Goal: Task Accomplishment & Management: Complete application form

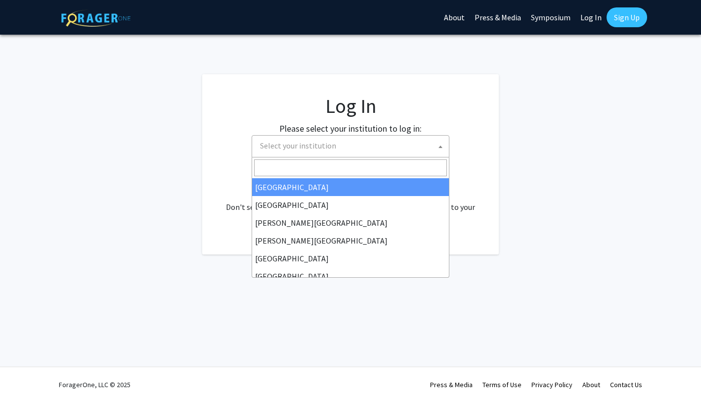
click at [377, 149] on span "Select your institution" at bounding box center [352, 146] width 193 height 20
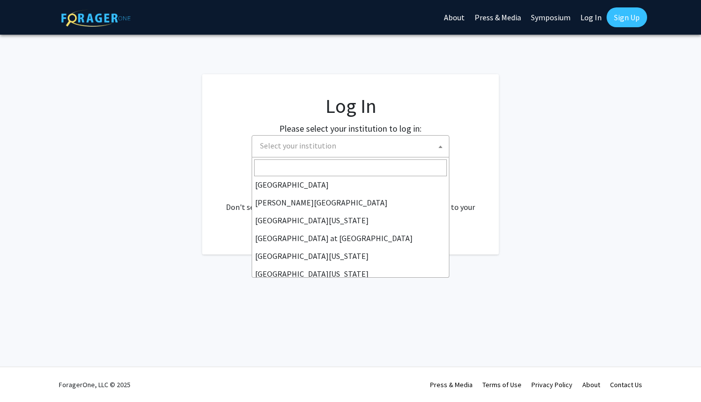
scroll to position [346, 0]
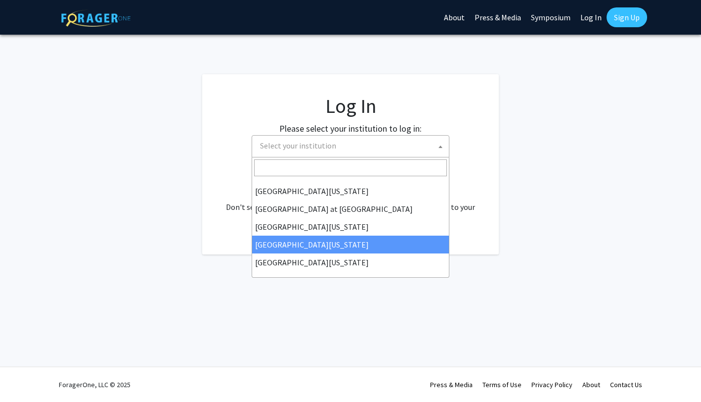
select select "31"
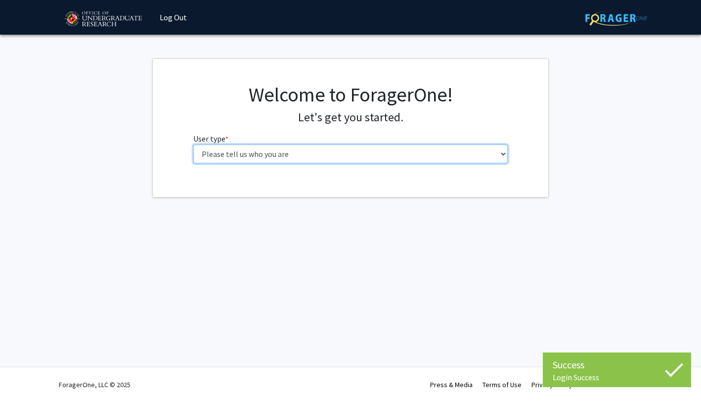
click at [193, 144] on select "Please tell us who you are Undergraduate Student Master's Student Doctoral Cand…" at bounding box center [350, 153] width 315 height 19
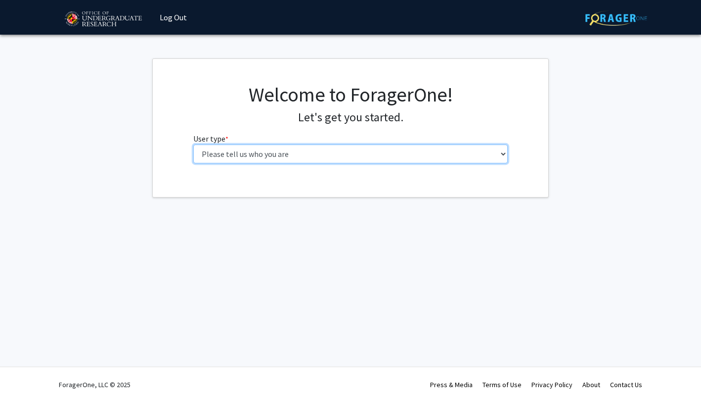
select select "1: undergrad"
click option "Undergraduate Student" at bounding box center [0, 0] width 0 height 0
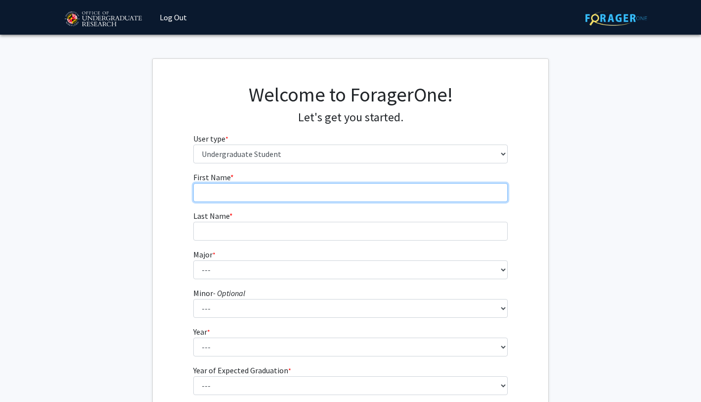
click at [328, 185] on input "First Name * required" at bounding box center [350, 192] width 315 height 19
type input "Kush"
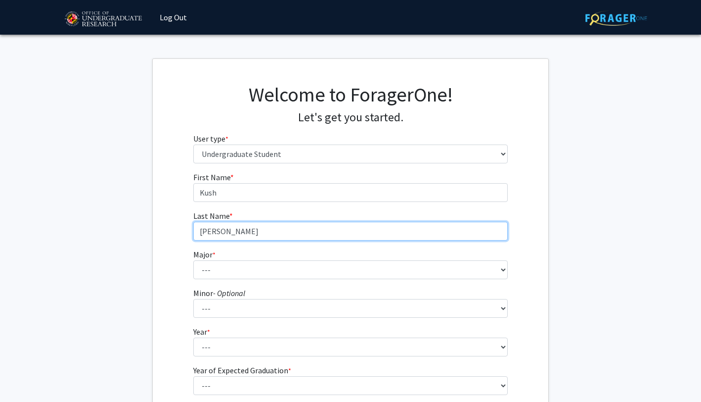
type input "[PERSON_NAME]"
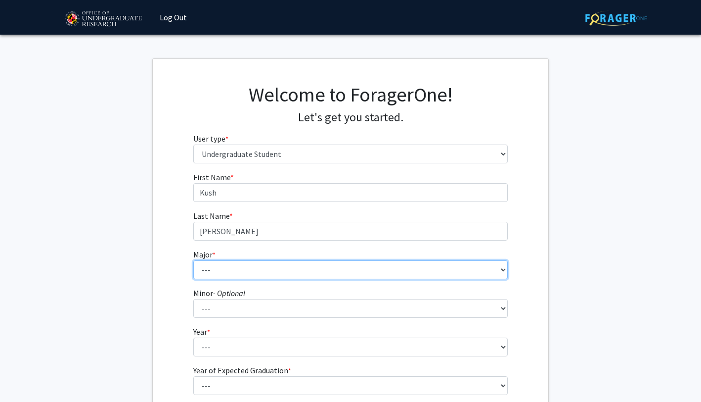
click at [193, 260] on select "--- Accounting Aerospace Engineering African American and Africana Studies Agri…" at bounding box center [350, 269] width 315 height 19
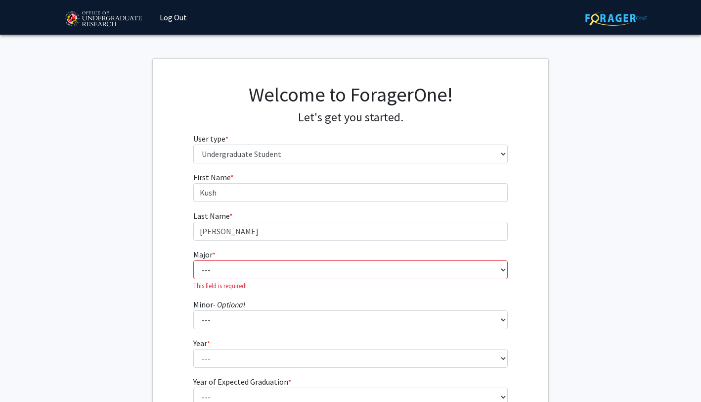
click at [279, 283] on p "This field is required!" at bounding box center [350, 285] width 315 height 9
click at [193, 260] on select "--- Accounting Aerospace Engineering African American and Africana Studies Agri…" at bounding box center [350, 269] width 315 height 19
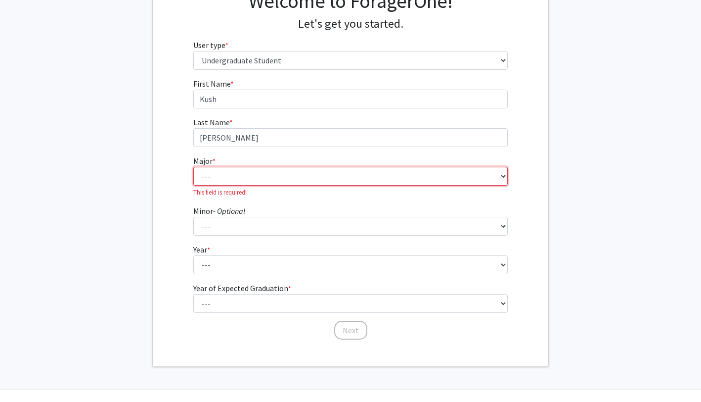
scroll to position [98, 0]
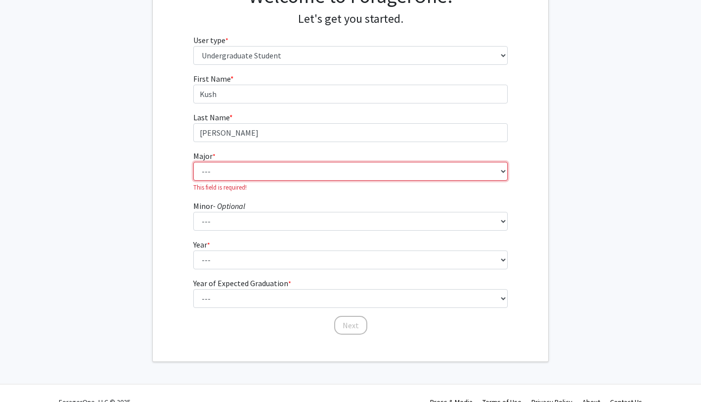
click at [193, 162] on select "--- Accounting Aerospace Engineering African American and Africana Studies Agri…" at bounding box center [350, 171] width 315 height 19
select select "81: 2382"
click option "Physics" at bounding box center [0, 0] width 0 height 0
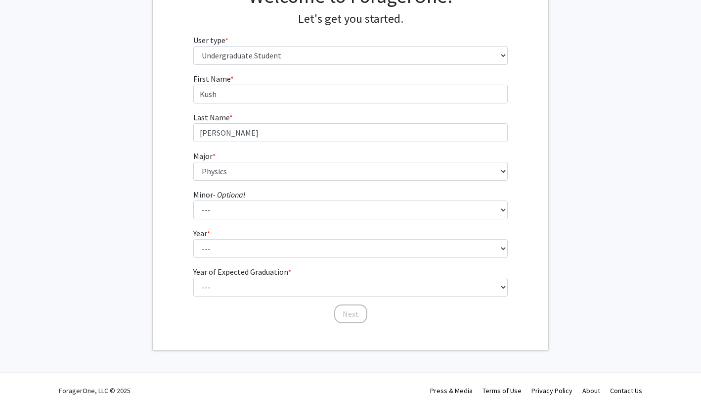
click at [238, 238] on fg-select "Year * required --- First-year Sophomore Junior Senior Postbaccalaureate Certif…" at bounding box center [350, 242] width 315 height 31
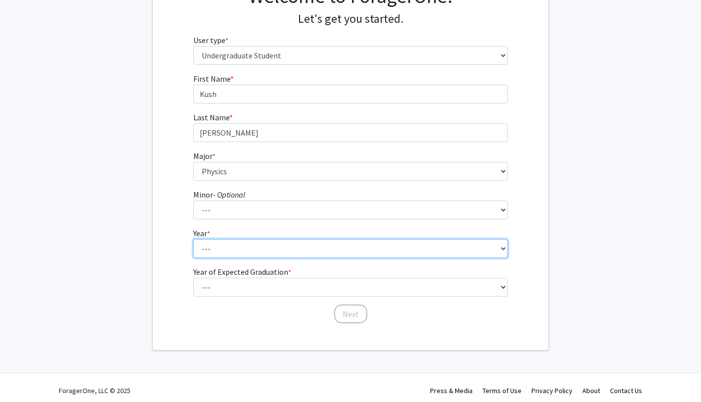
click at [193, 239] on select "--- First-year Sophomore Junior Senior Postbaccalaureate Certificate" at bounding box center [350, 248] width 315 height 19
select select "3: junior"
click option "Junior" at bounding box center [0, 0] width 0 height 0
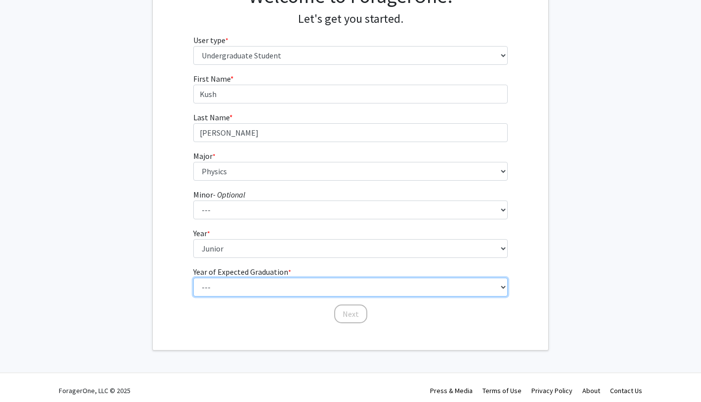
click at [193, 278] on select "--- 2025 2026 2027 2028 2029 2030 2031 2032 2033 2034" at bounding box center [350, 287] width 315 height 19
select select "3: 2027"
click option "2027" at bounding box center [0, 0] width 0 height 0
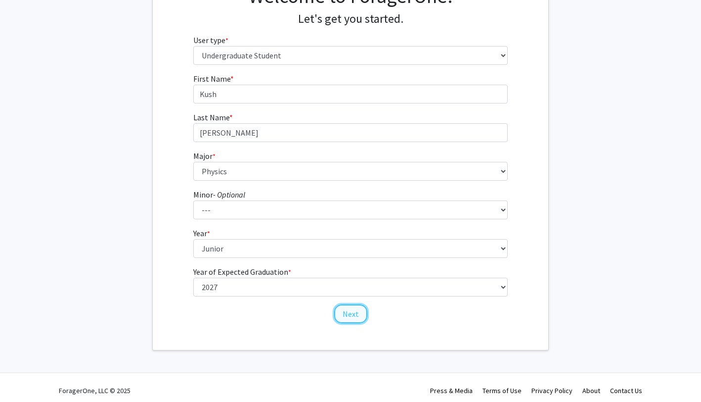
click at [351, 316] on button "Next" at bounding box center [350, 313] width 33 height 19
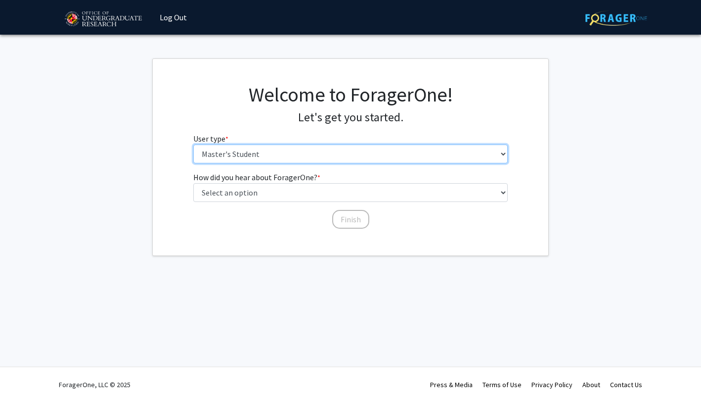
click option "Master's Student" at bounding box center [0, 0] width 0 height 0
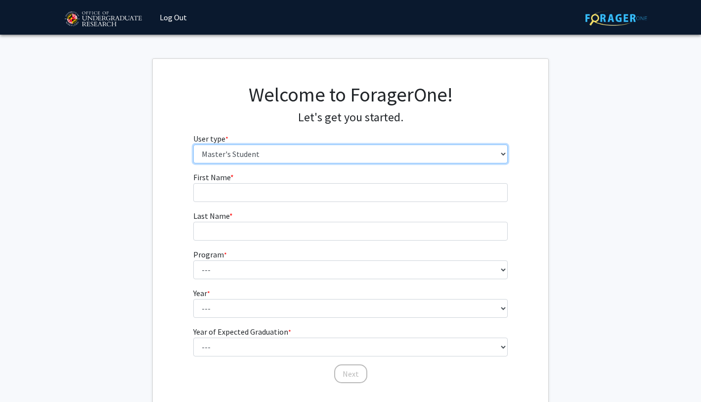
select select "1: undergrad"
click option "Undergraduate Student" at bounding box center [0, 0] width 0 height 0
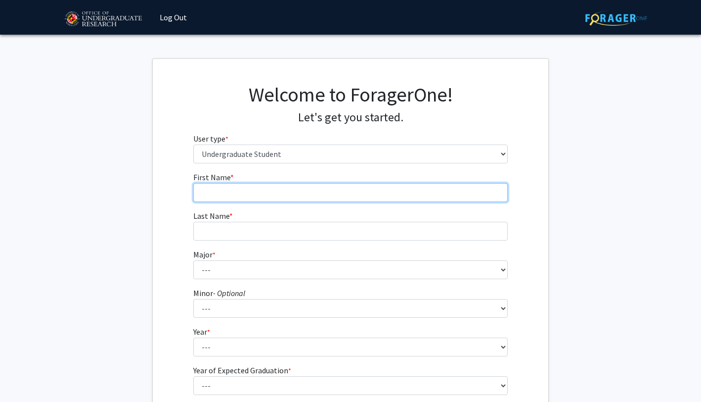
click at [224, 193] on input "First Name * required" at bounding box center [350, 192] width 315 height 19
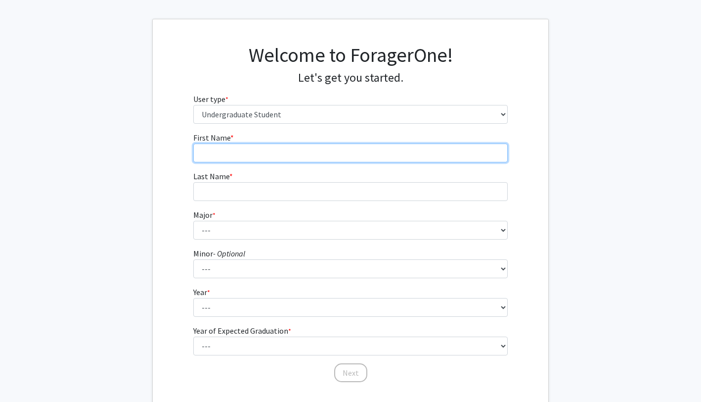
scroll to position [104, 0]
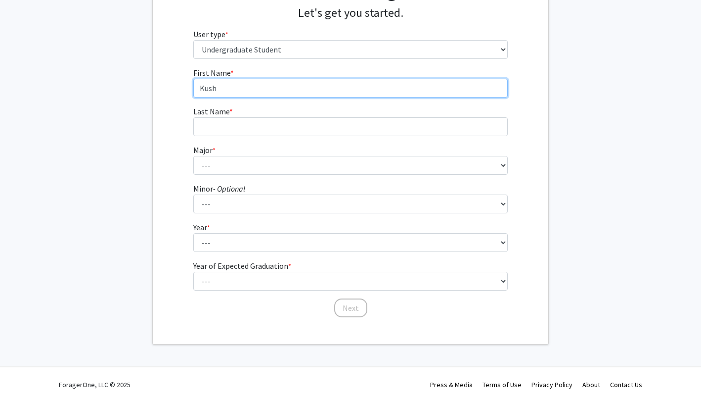
type input "Kush"
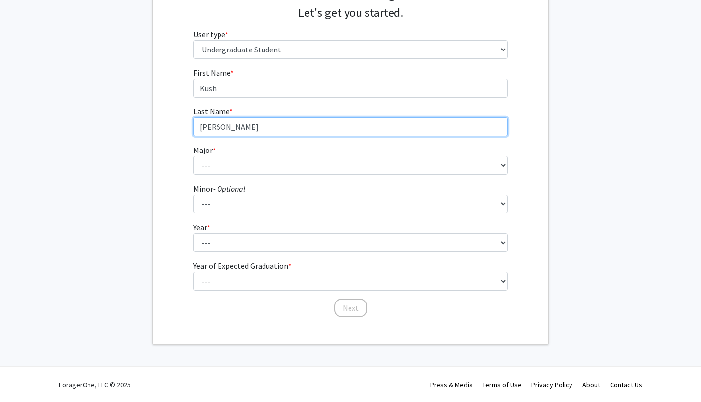
type input "Patel"
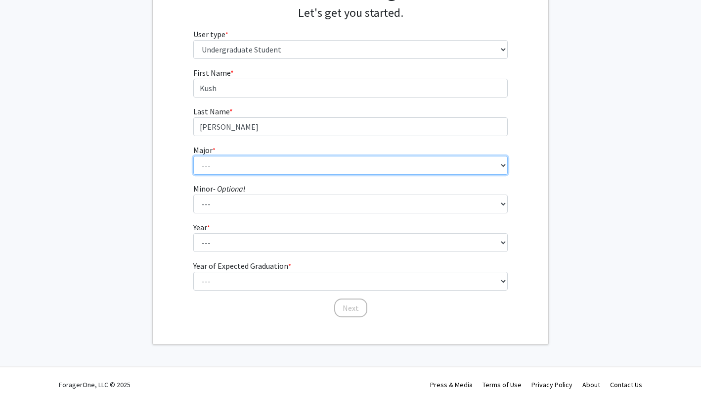
click at [193, 156] on select "--- Accounting Aerospace Engineering African American and Africana Studies Agri…" at bounding box center [350, 165] width 315 height 19
select select "81: 2382"
click option "Physics" at bounding box center [0, 0] width 0 height 0
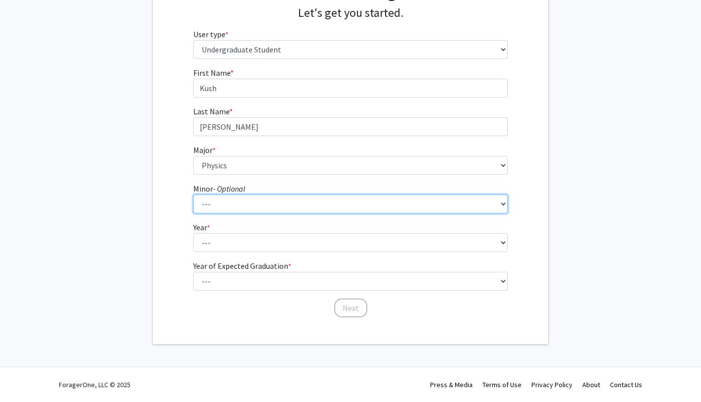
click at [193, 194] on select "--- Actuarial Mathematics Advanced Cybersecurity Experience for Students Africa…" at bounding box center [350, 203] width 315 height 19
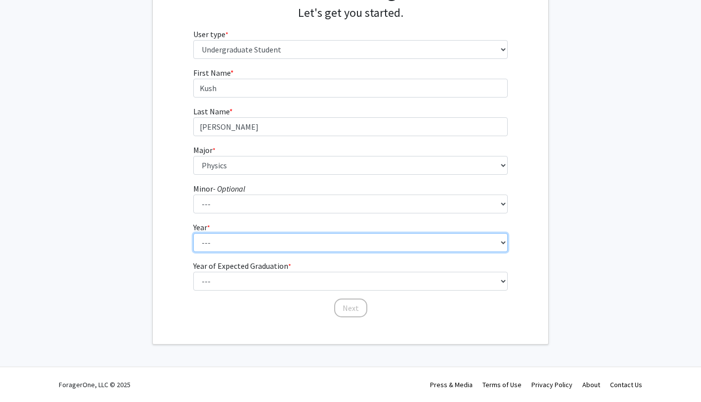
click at [193, 233] on select "--- First-year Sophomore Junior Senior Postbaccalaureate Certificate" at bounding box center [350, 242] width 315 height 19
click option "Senior" at bounding box center [0, 0] width 0 height 0
select select "3: junior"
click option "Junior" at bounding box center [0, 0] width 0 height 0
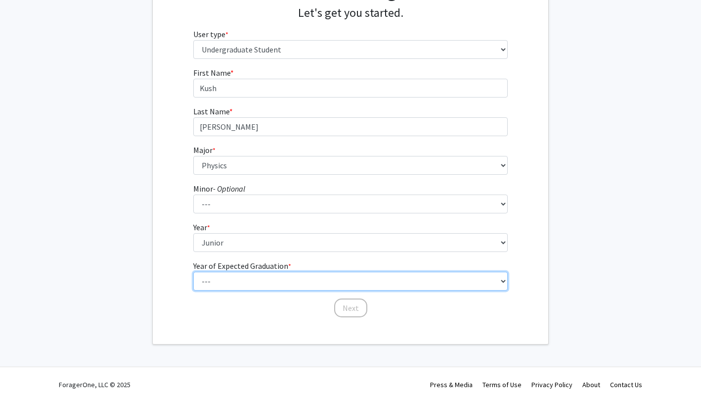
click at [193, 272] on select "--- 2025 2026 2027 2028 2029 2030 2031 2032 2033 2034" at bounding box center [350, 281] width 315 height 19
select select "3: 2027"
click option "2027" at bounding box center [0, 0] width 0 height 0
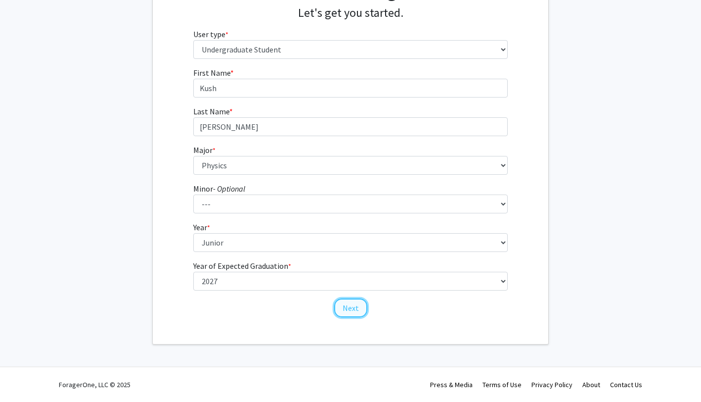
click at [347, 308] on button "Next" at bounding box center [350, 307] width 33 height 19
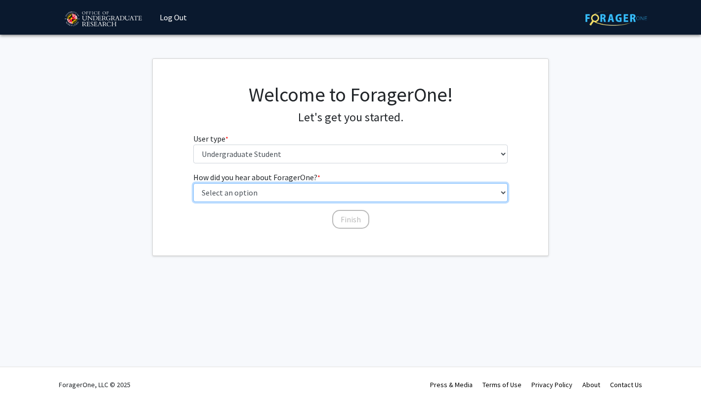
click at [193, 183] on select "Select an option Peer/student recommendation Faculty/staff recommendation Unive…" at bounding box center [350, 192] width 315 height 19
select select "1: peer_recommendation"
click option "Peer/student recommendation" at bounding box center [0, 0] width 0 height 0
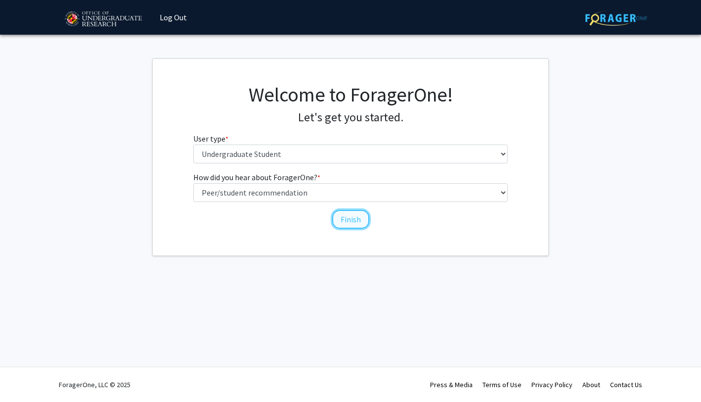
click at [353, 224] on button "Finish" at bounding box center [350, 219] width 37 height 19
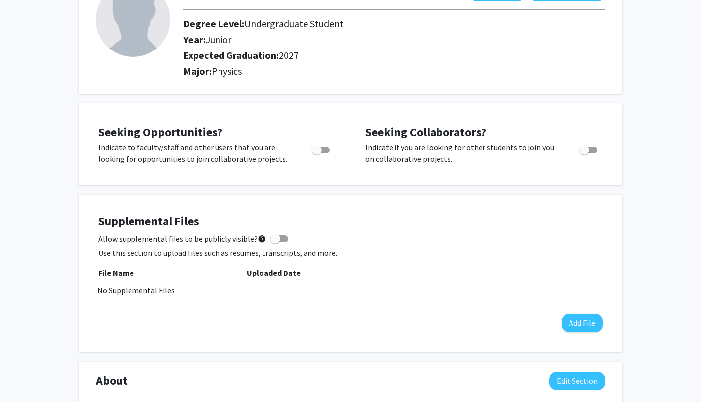
scroll to position [142, 0]
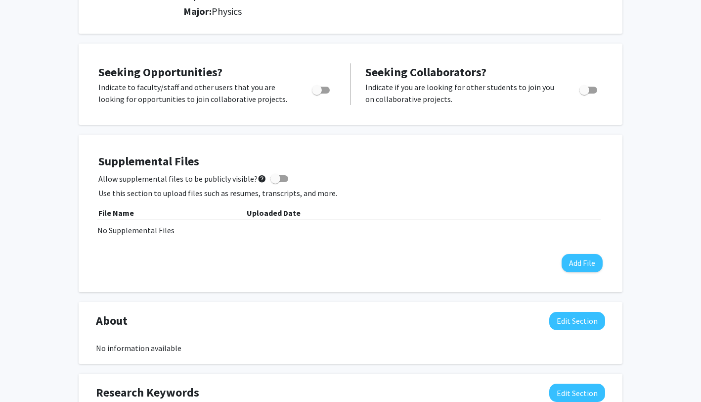
click at [272, 180] on span at bounding box center [276, 179] width 10 height 10
click at [275, 182] on input "Allow supplemental files to be publicly visible? help" at bounding box center [275, 182] width 0 height 0
click at [278, 180] on span at bounding box center [283, 179] width 10 height 10
click at [276, 182] on input "Allow supplemental files to be publicly visible? help" at bounding box center [275, 182] width 0 height 0
checkbox input "false"
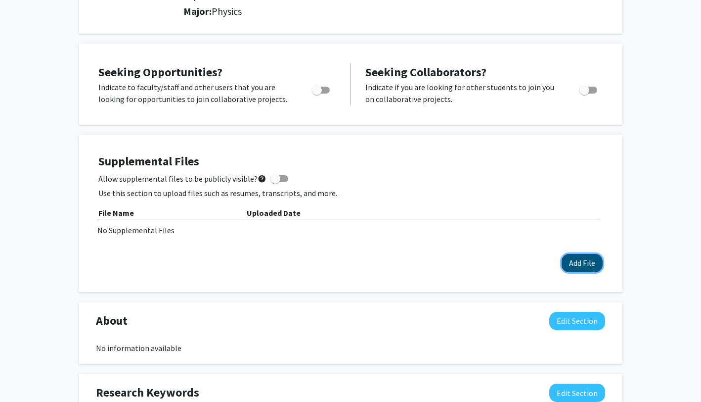
click at [571, 262] on button "Add File" at bounding box center [582, 263] width 41 height 18
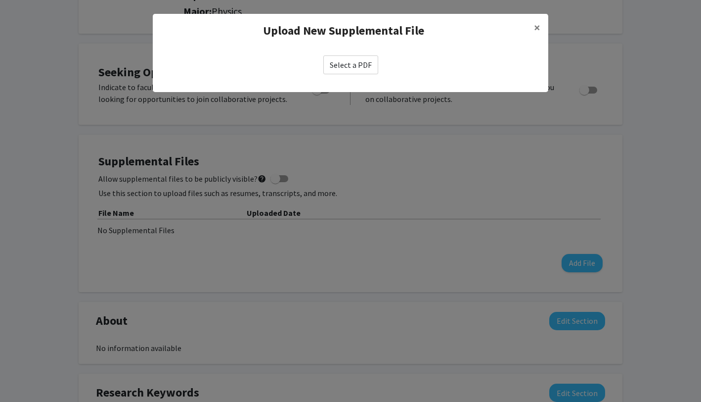
click at [346, 65] on label "Select a PDF" at bounding box center [351, 64] width 55 height 19
click at [0, 0] on input "Select a PDF" at bounding box center [0, 0] width 0 height 0
click at [535, 31] on span "×" at bounding box center [537, 27] width 6 height 15
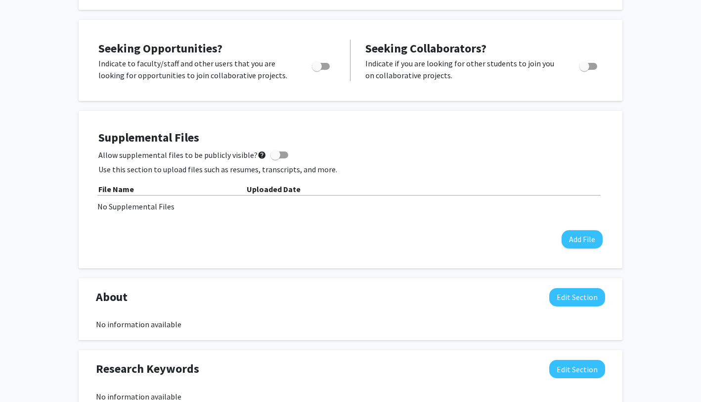
scroll to position [183, 0]
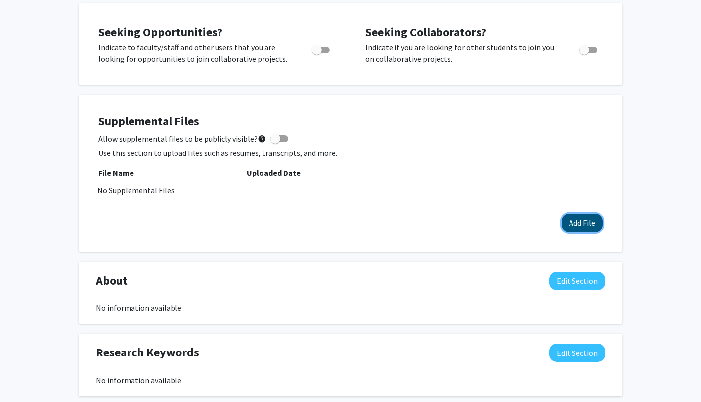
click at [578, 226] on button "Add File" at bounding box center [582, 223] width 41 height 18
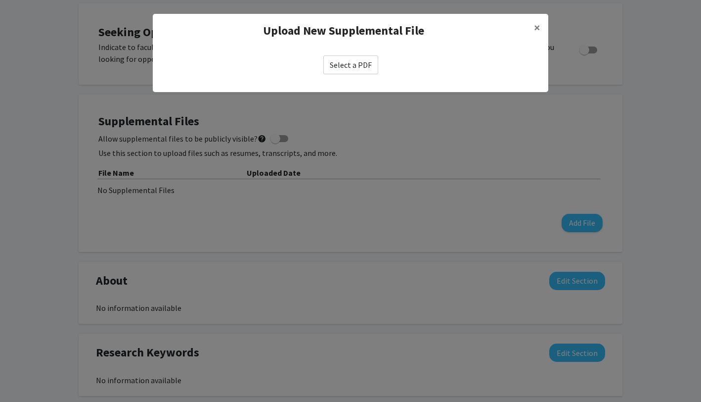
click at [349, 69] on label "Select a PDF" at bounding box center [351, 64] width 55 height 19
click at [0, 0] on input "Select a PDF" at bounding box center [0, 0] width 0 height 0
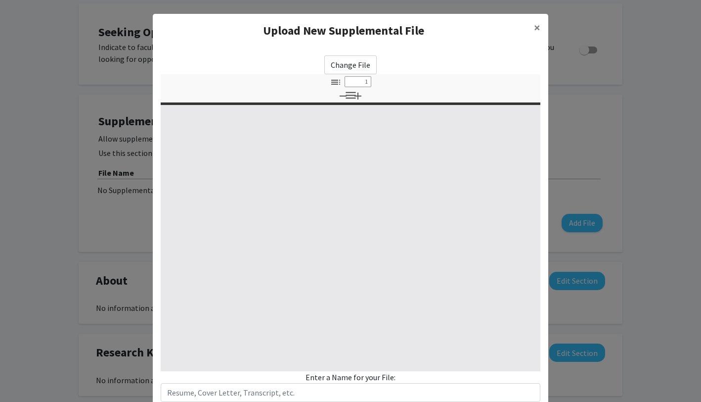
select select "custom"
type input "0"
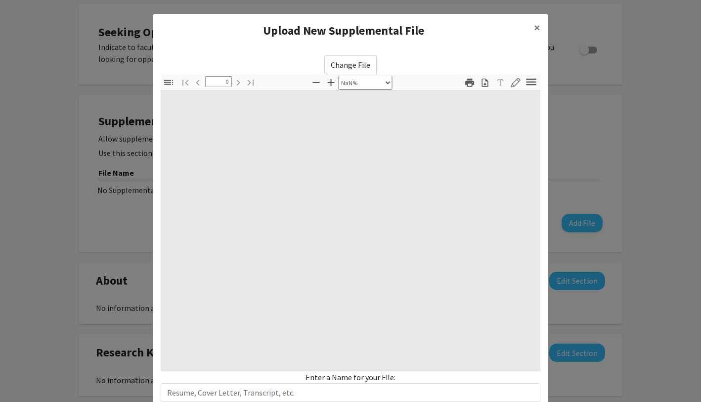
select select "auto"
type input "1"
select select "auto"
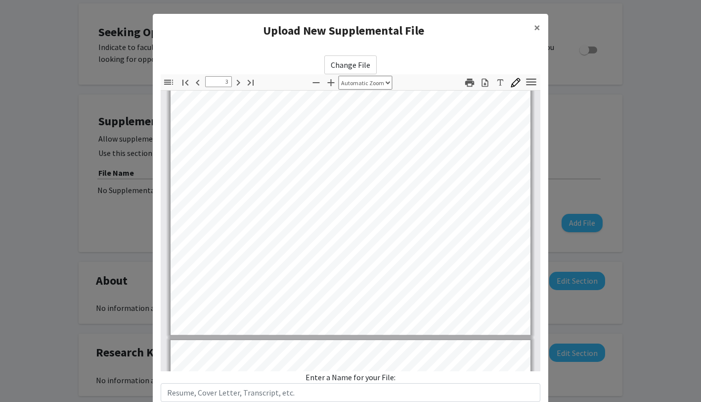
scroll to position [1169, 0]
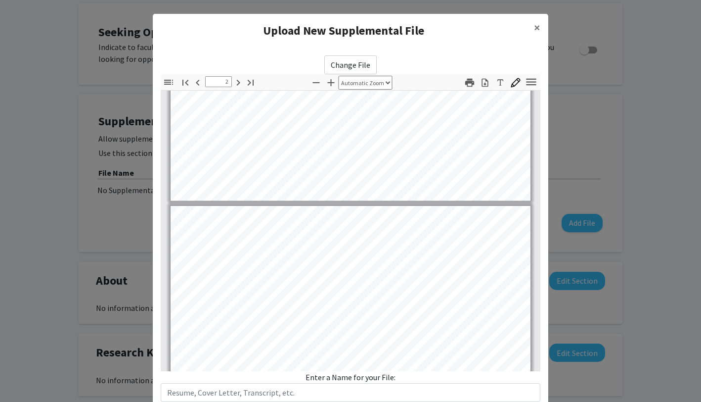
type input "1"
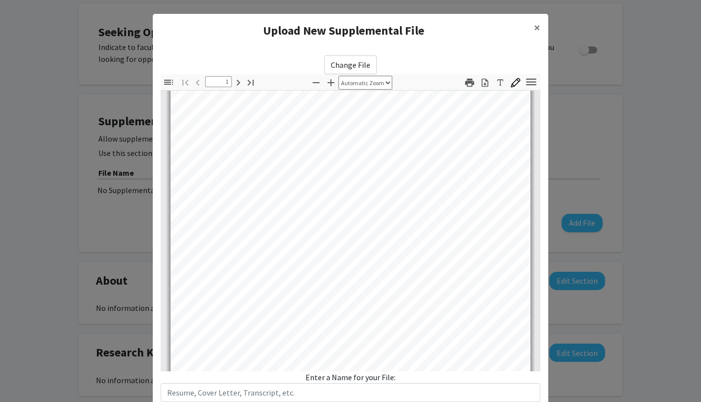
scroll to position [0, 0]
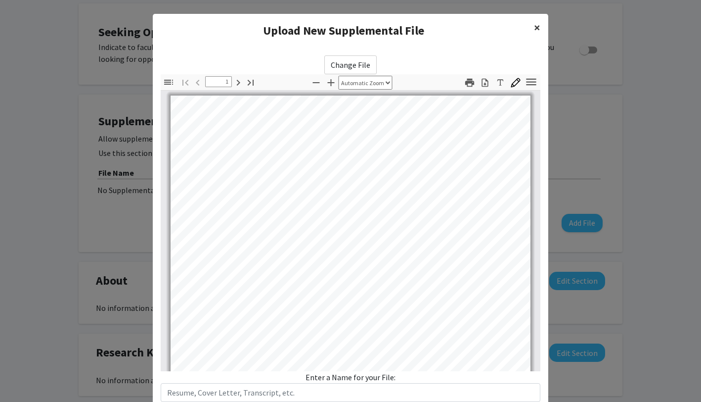
click at [534, 26] on button "×" at bounding box center [537, 28] width 22 height 28
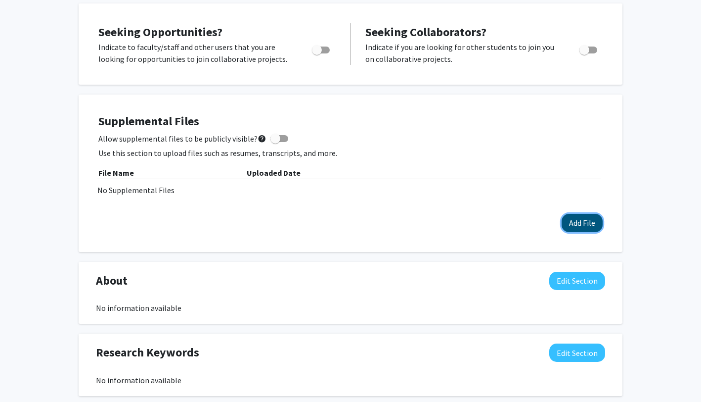
click at [570, 225] on button "Add File" at bounding box center [582, 223] width 41 height 18
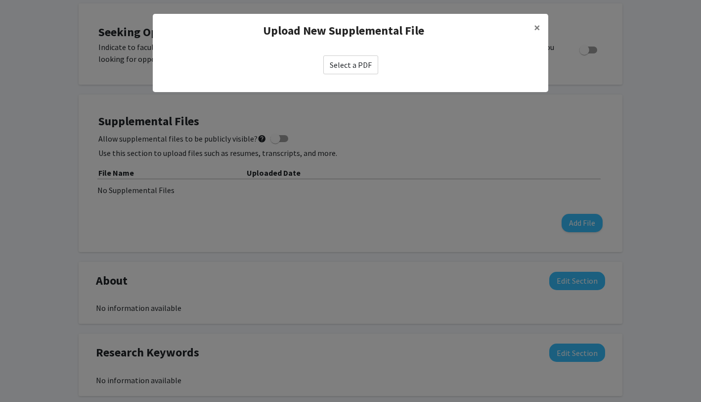
click at [368, 75] on div "Select a PDF" at bounding box center [351, 64] width 396 height 35
click at [368, 72] on label "Select a PDF" at bounding box center [351, 64] width 55 height 19
click at [0, 0] on input "Select a PDF" at bounding box center [0, 0] width 0 height 0
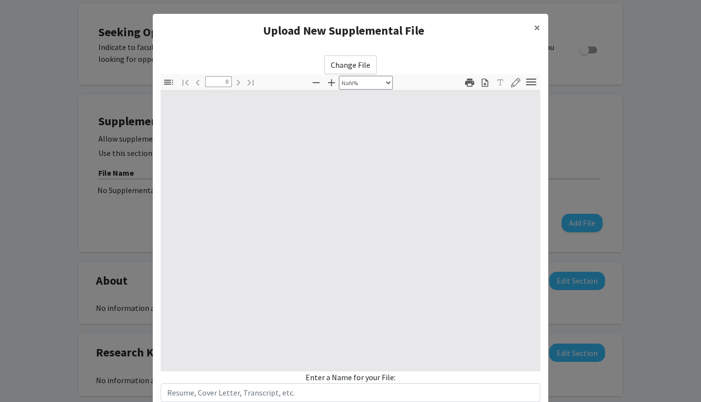
select select "auto"
type input "1"
select select "auto"
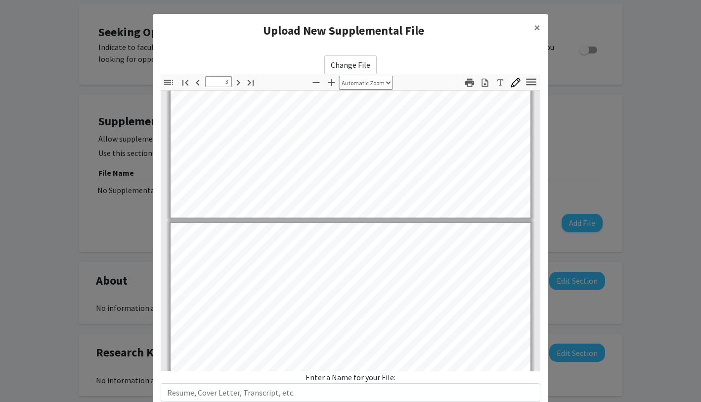
type input "4"
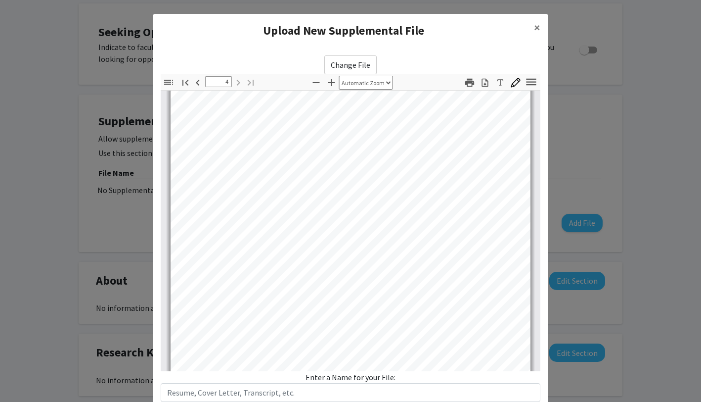
scroll to position [1533, 0]
click at [383, 388] on input "text" at bounding box center [351, 392] width 380 height 19
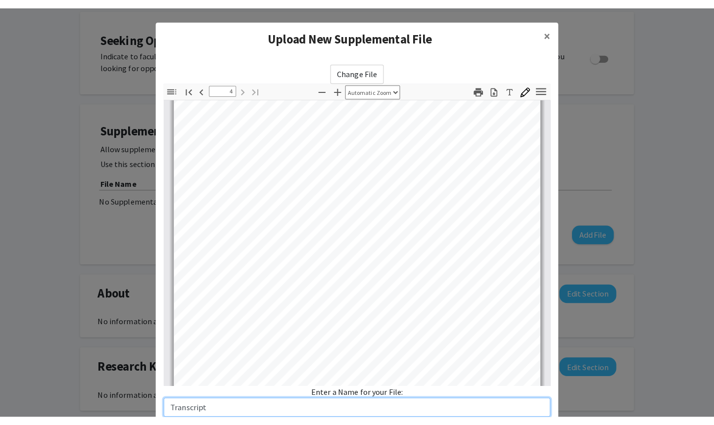
scroll to position [1603, 0]
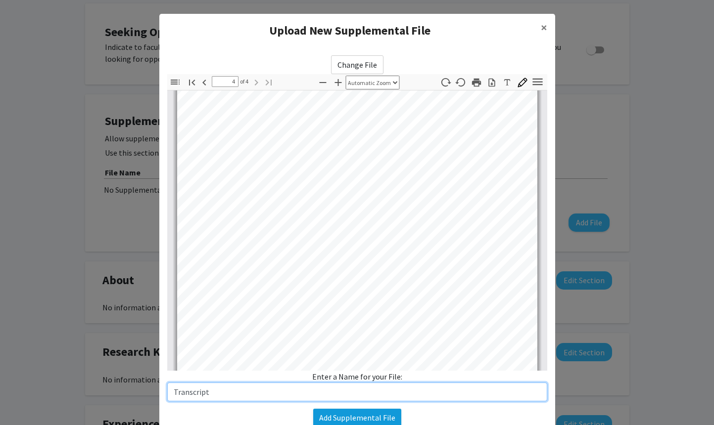
type input "Transcript"
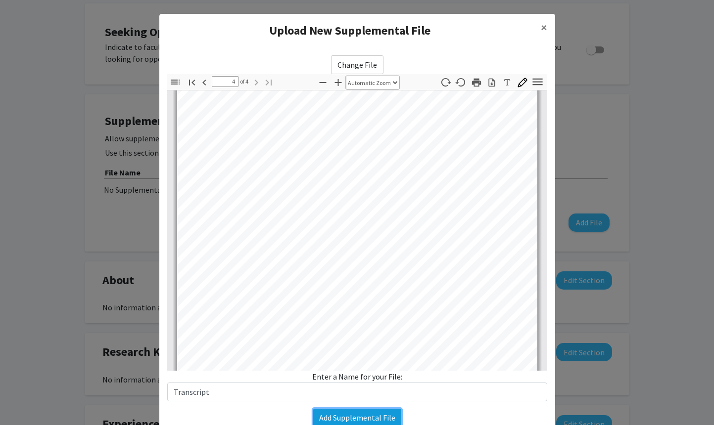
click at [364, 401] on button "Add Supplemental File" at bounding box center [357, 418] width 88 height 18
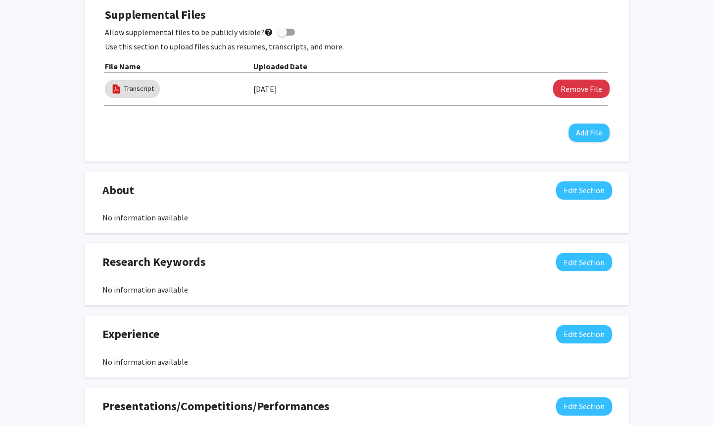
scroll to position [290, 0]
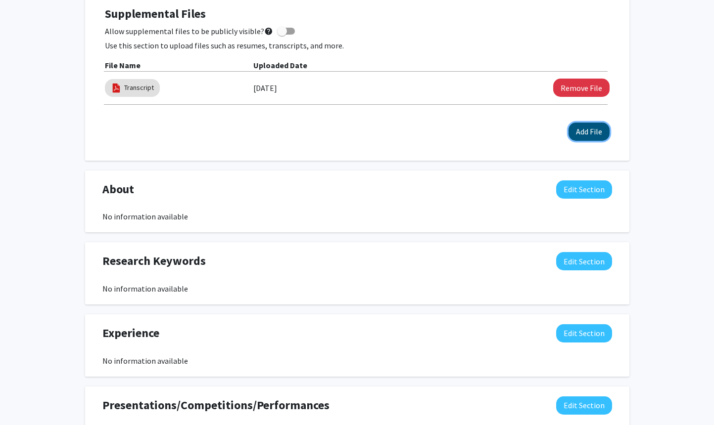
click at [583, 135] on button "Add File" at bounding box center [588, 132] width 41 height 18
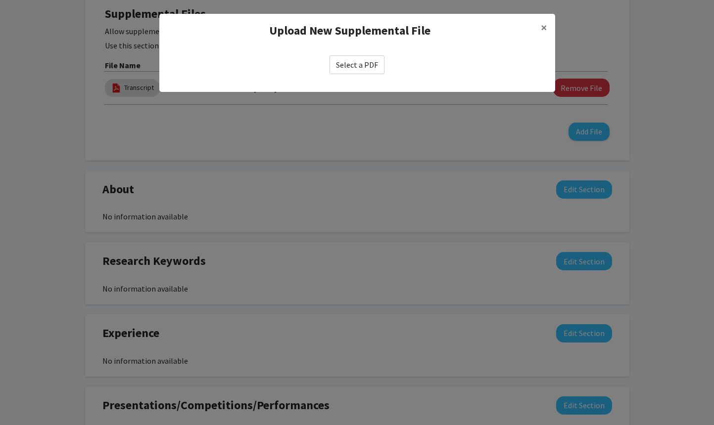
click at [350, 61] on label "Select a PDF" at bounding box center [356, 64] width 55 height 19
click at [0, 0] on input "Select a PDF" at bounding box center [0, 0] width 0 height 0
click at [545, 22] on span "×" at bounding box center [544, 27] width 6 height 15
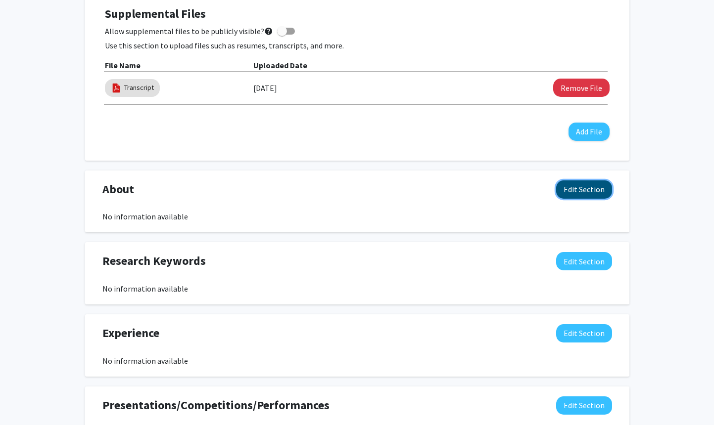
click at [590, 189] on button "Edit Section" at bounding box center [584, 190] width 56 height 18
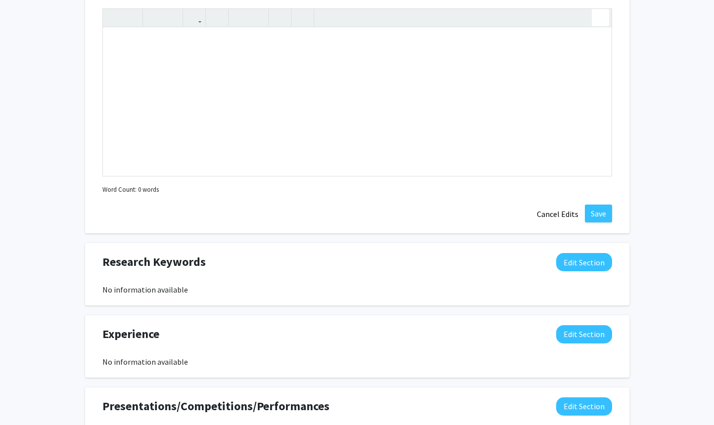
scroll to position [516, 0]
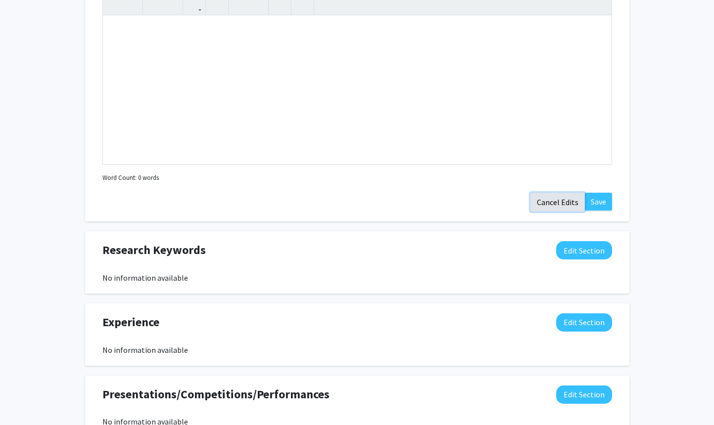
click at [565, 202] on button "Cancel Edits" at bounding box center [557, 202] width 54 height 19
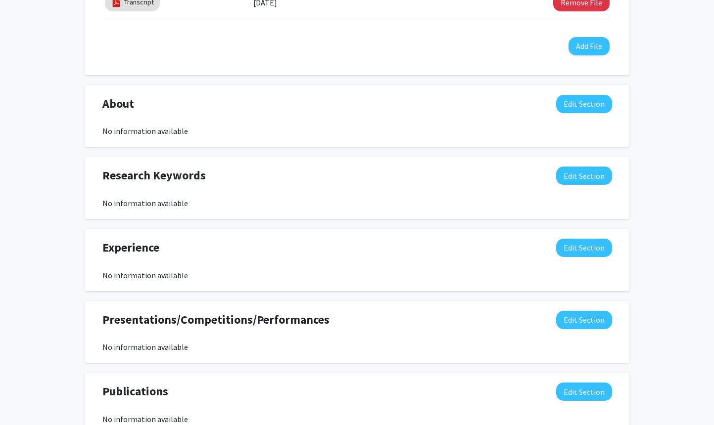
scroll to position [448, 0]
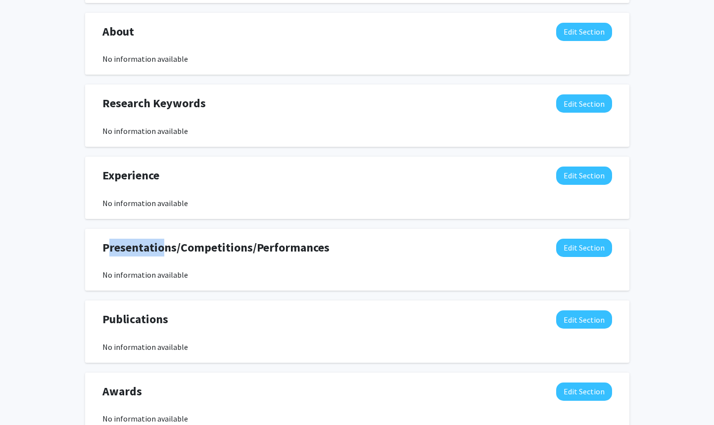
drag, startPoint x: 107, startPoint y: 249, endPoint x: 165, endPoint y: 249, distance: 58.4
click at [165, 249] on span "Presentations/Competitions/Performances" at bounding box center [215, 248] width 227 height 18
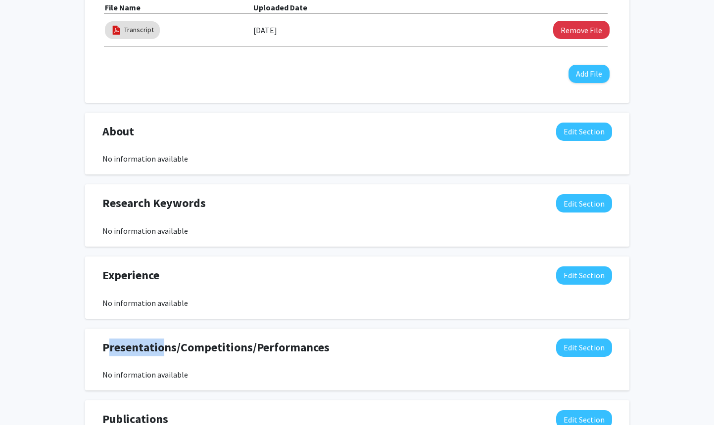
scroll to position [339, 0]
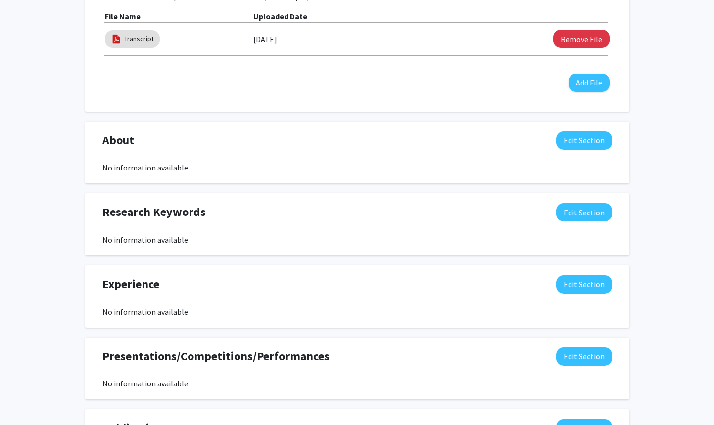
click at [136, 155] on div "About Edit Section No information available" at bounding box center [357, 153] width 524 height 43
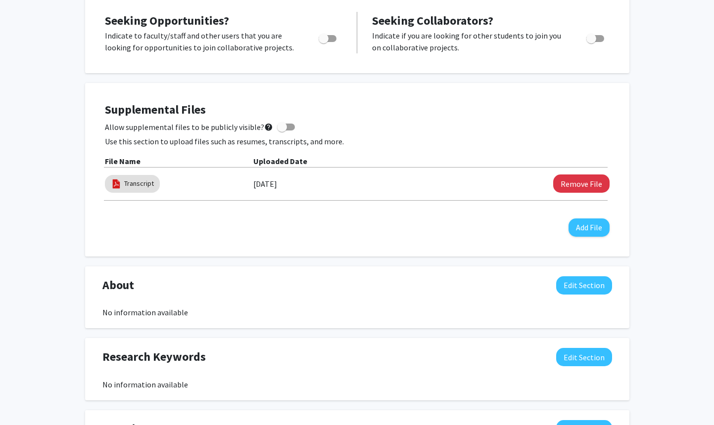
scroll to position [213, 0]
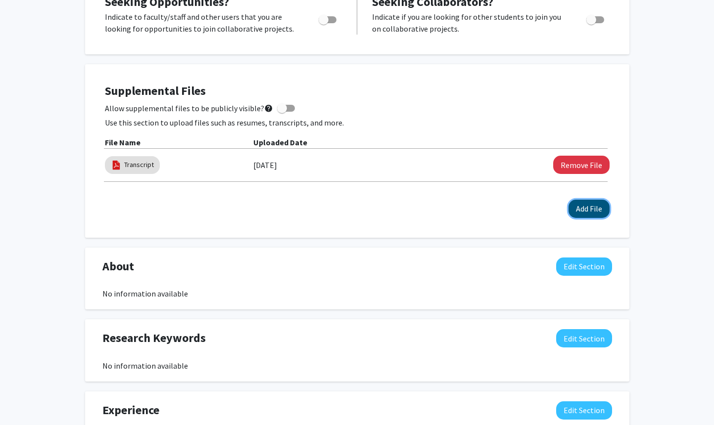
click at [600, 210] on button "Add File" at bounding box center [588, 209] width 41 height 18
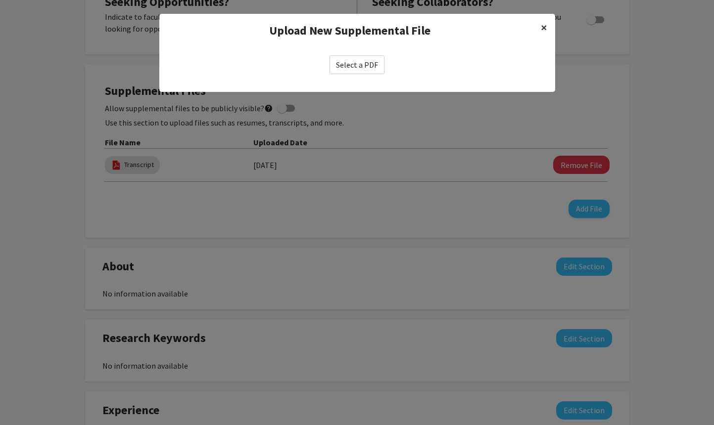
click at [545, 21] on span "×" at bounding box center [544, 27] width 6 height 15
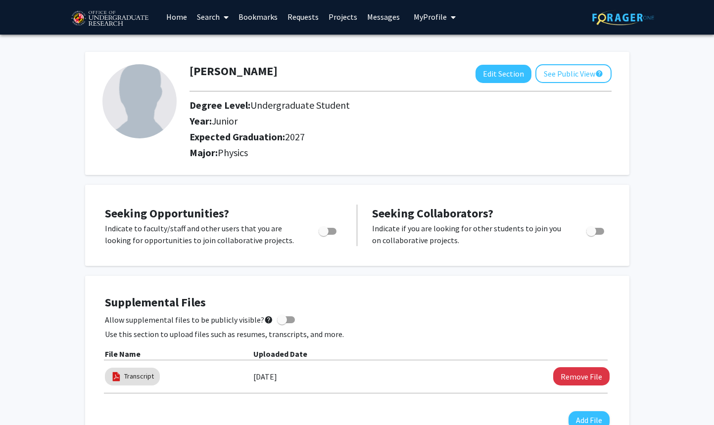
scroll to position [0, 0]
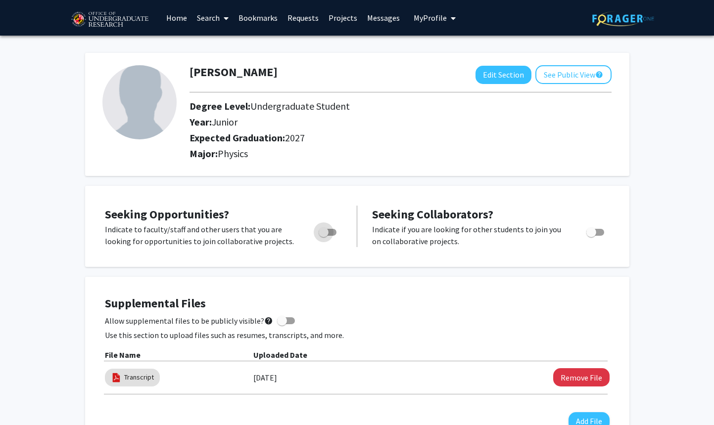
click at [324, 232] on span "Toggle" at bounding box center [324, 233] width 10 height 10
click at [324, 236] on input "Are you actively seeking opportunities?" at bounding box center [323, 236] width 0 height 0
checkbox input "true"
click at [174, 18] on link "Home" at bounding box center [176, 17] width 31 height 35
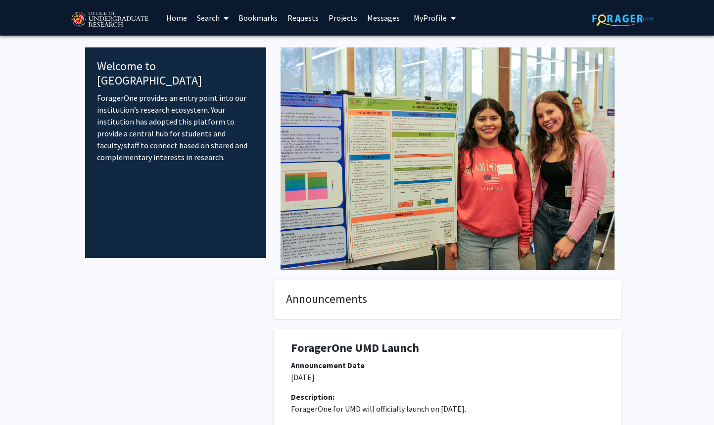
click at [208, 19] on link "Search" at bounding box center [213, 17] width 42 height 35
click at [226, 48] on span "Faculty/Staff" at bounding box center [228, 46] width 73 height 20
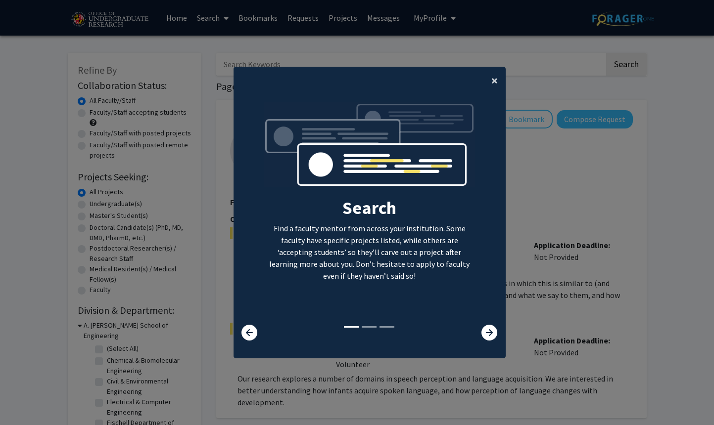
click at [488, 78] on button "×" at bounding box center [494, 81] width 22 height 28
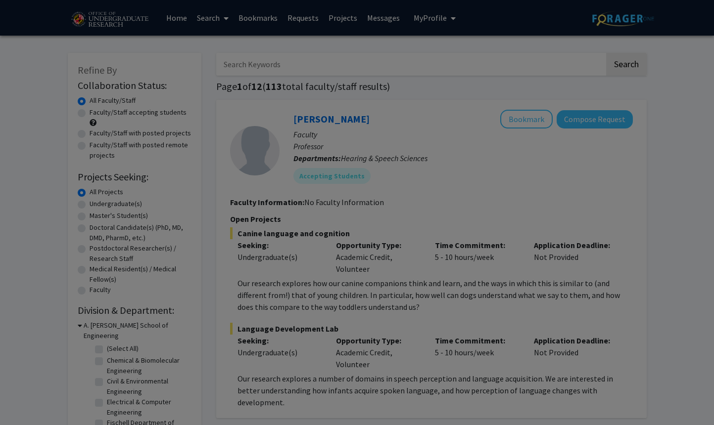
click at [498, 87] on div "Search Find a faculty mentor from across your institution. Some faculty have sp…" at bounding box center [369, 114] width 271 height 223
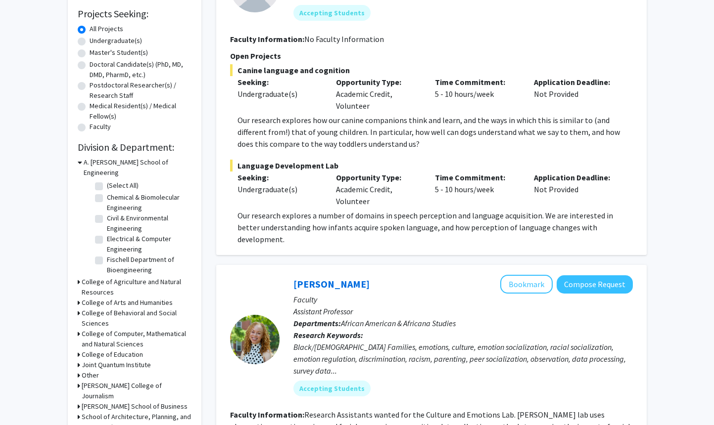
scroll to position [164, 0]
click at [90, 160] on h3 "A. James Clark School of Engineering" at bounding box center [138, 167] width 108 height 21
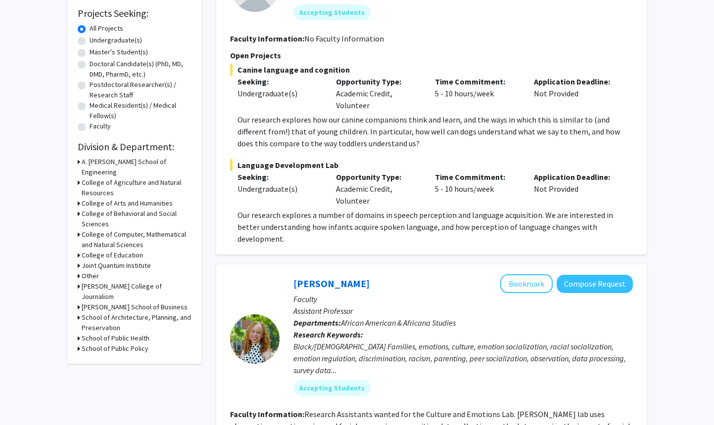
click at [107, 230] on h3 "College of Computer, Mathematical and Natural Sciences" at bounding box center [137, 240] width 110 height 21
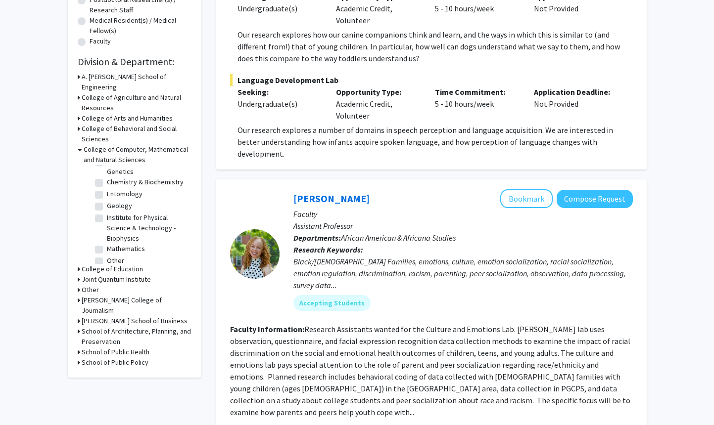
scroll to position [86, 0]
click at [107, 226] on label "Mathematics" at bounding box center [126, 231] width 38 height 10
click at [107, 226] on input "Mathematics" at bounding box center [110, 229] width 6 height 6
checkbox input "true"
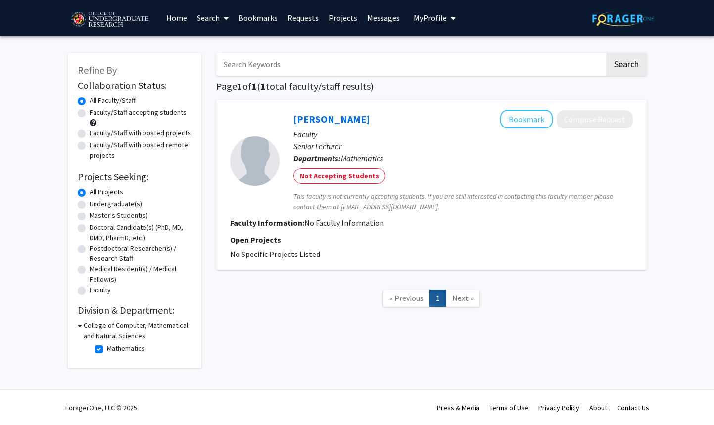
click at [124, 327] on h3 "College of Computer, Mathematical and Natural Sciences" at bounding box center [138, 331] width 108 height 21
click at [124, 327] on h3 "College of Computer, Mathematical and Natural Sciences" at bounding box center [137, 331] width 110 height 21
click at [107, 350] on label "Mathematics" at bounding box center [126, 349] width 38 height 10
click at [107, 350] on input "Mathematics" at bounding box center [110, 347] width 6 height 6
checkbox input "false"
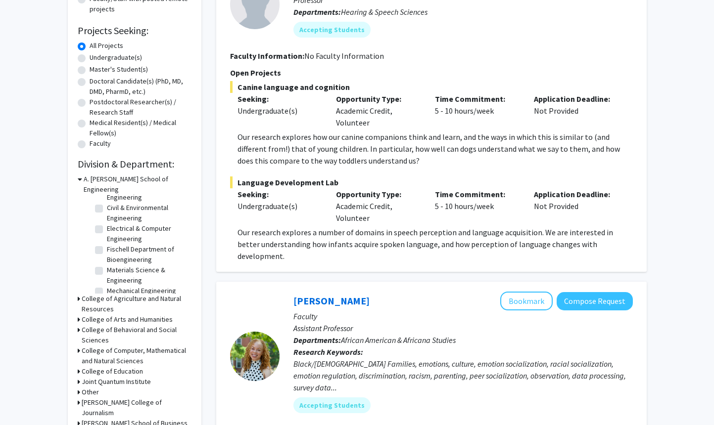
scroll to position [46, 0]
click at [112, 182] on h3 "A. James Clark School of Engineering" at bounding box center [138, 184] width 108 height 21
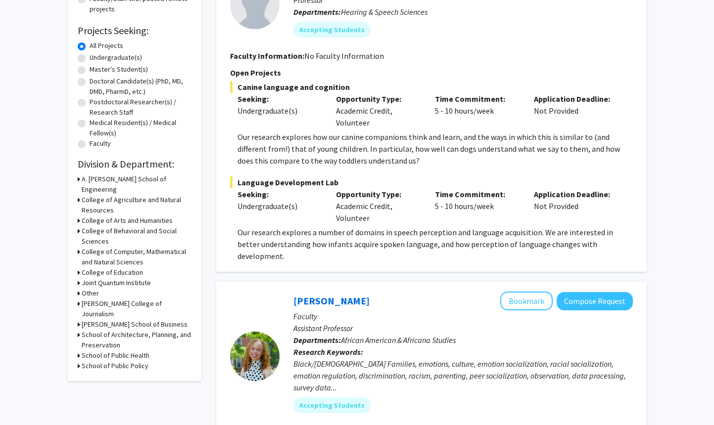
click at [115, 278] on h3 "Joint Quantum Institute" at bounding box center [116, 283] width 69 height 10
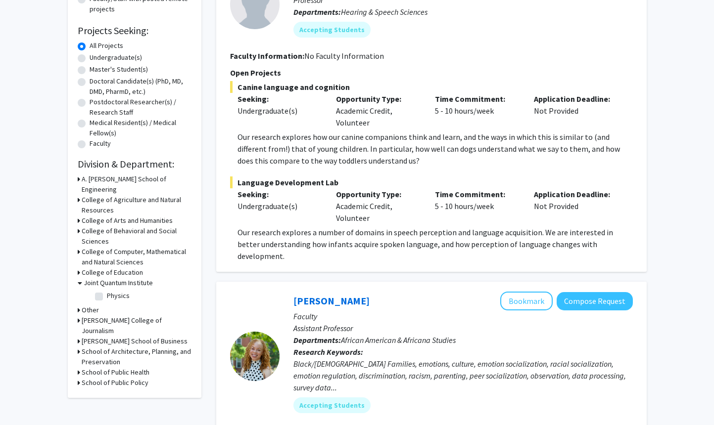
click at [107, 291] on label "Physics" at bounding box center [118, 296] width 23 height 10
click at [107, 291] on input "Physics" at bounding box center [110, 294] width 6 height 6
checkbox input "true"
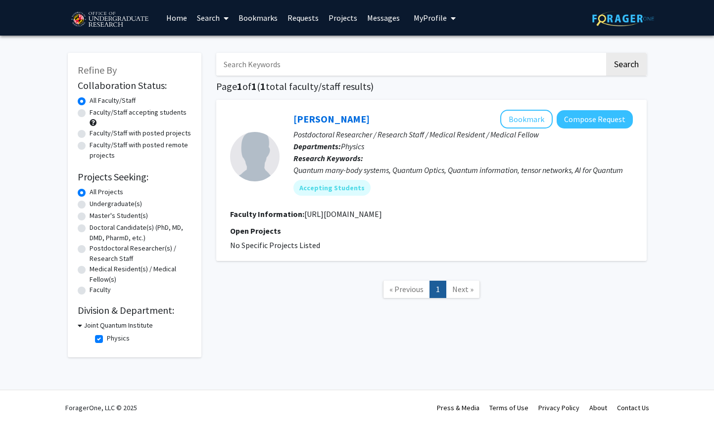
drag, startPoint x: 307, startPoint y: 214, endPoint x: 438, endPoint y: 214, distance: 131.6
click at [438, 214] on section "Faculty Information: https://www.zhiyuan-wei.com/research" at bounding box center [431, 214] width 403 height 12
drag, startPoint x: 438, startPoint y: 214, endPoint x: 313, endPoint y: 209, distance: 125.7
click at [313, 209] on section "Faculty Information: https://www.zhiyuan-wei.com/research" at bounding box center [431, 214] width 403 height 12
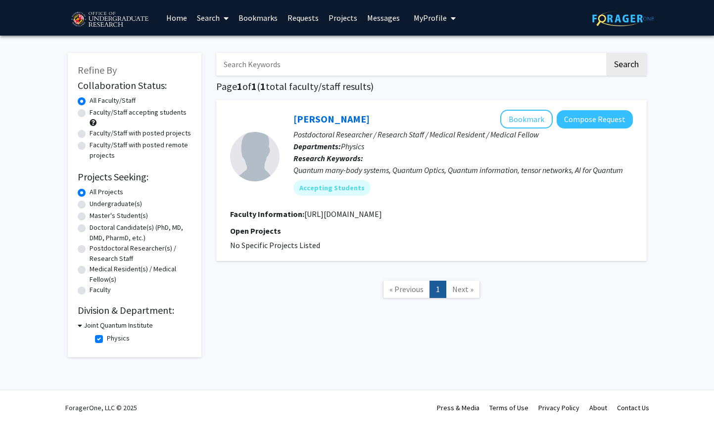
copy section "Faculty Information: https://www.zhiyuan-wei.com/research"
click at [416, 222] on fg-search-faculty "Zhi-Yuan Wei Bookmark Compose Request Postdoctoral Researcher / Research Staff …" at bounding box center [431, 180] width 403 height 141
click at [88, 320] on div "Collaboration Status: Collaboration Status All Faculty/Staff Collaboration Stat…" at bounding box center [135, 213] width 114 height 270
click at [88, 324] on h3 "Joint Quantum Institute" at bounding box center [118, 326] width 69 height 10
click at [88, 324] on h3 "Joint Quantum Institute" at bounding box center [116, 326] width 69 height 10
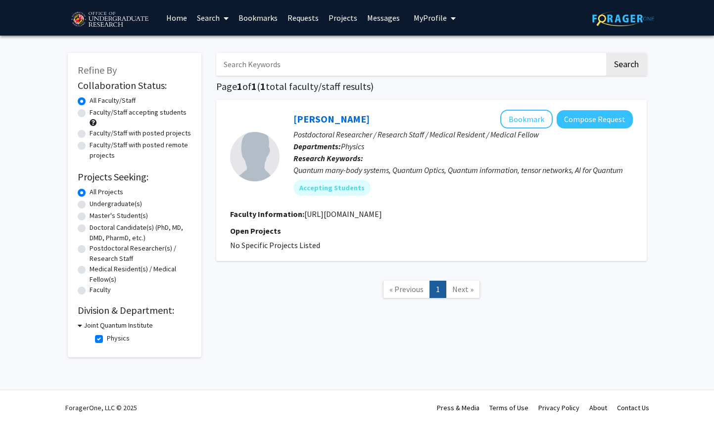
click at [107, 337] on label "Physics" at bounding box center [118, 338] width 23 height 10
click at [107, 337] on input "Physics" at bounding box center [110, 336] width 6 height 6
checkbox input "false"
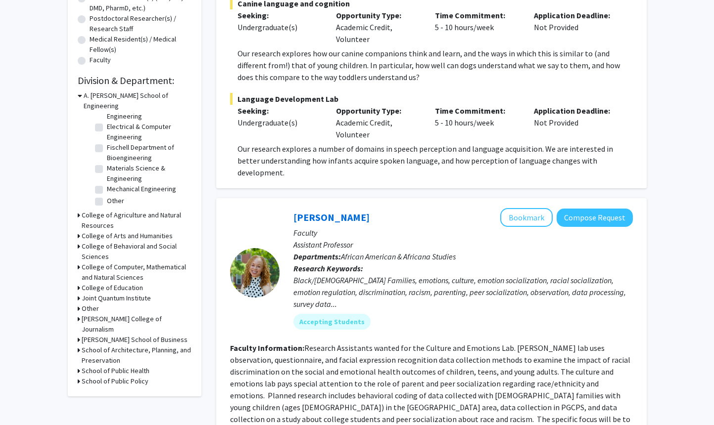
scroll to position [224, 0]
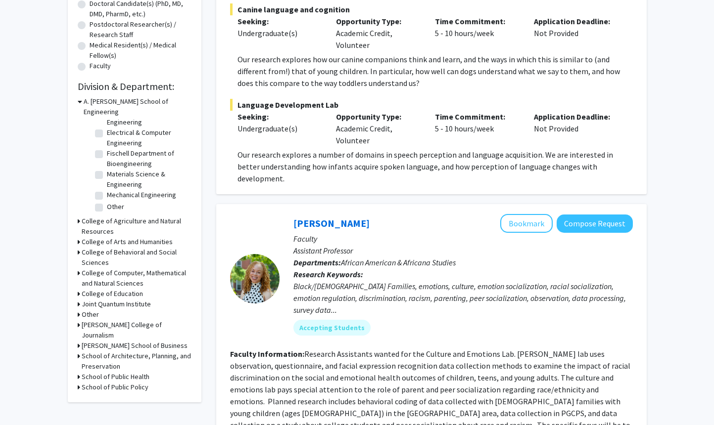
click at [98, 268] on h3 "College of Computer, Mathematical and Natural Sciences" at bounding box center [137, 278] width 110 height 21
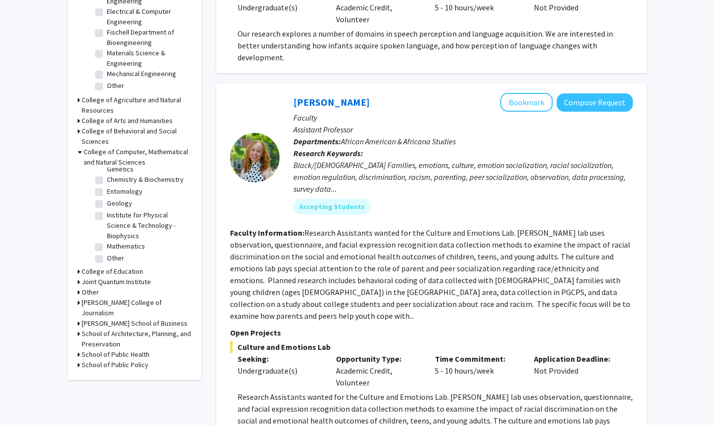
scroll to position [86, 0]
click at [107, 252] on label "Physics" at bounding box center [118, 257] width 23 height 10
click at [107, 252] on input "Physics" at bounding box center [110, 255] width 6 height 6
checkbox input "true"
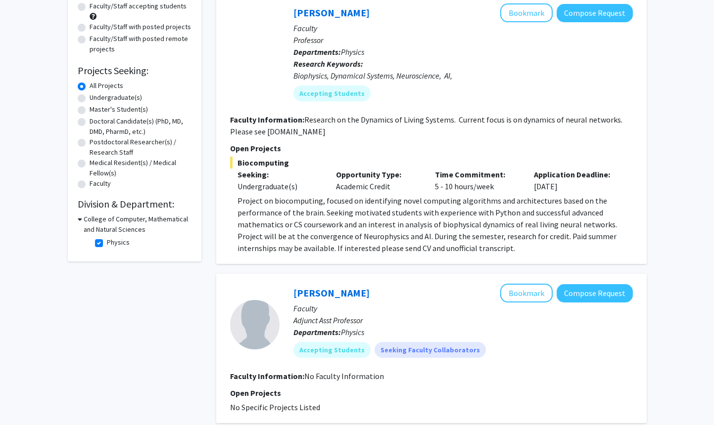
scroll to position [94, 0]
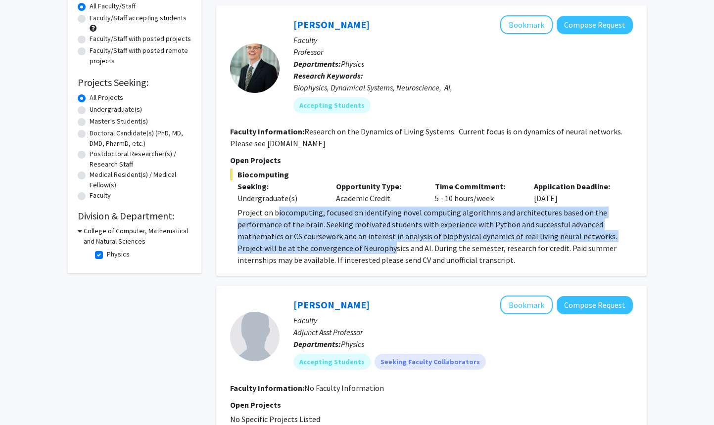
drag, startPoint x: 275, startPoint y: 207, endPoint x: 368, endPoint y: 248, distance: 101.2
click at [368, 248] on p "Project on biocomputing, focused on identifying novel computing algorithms and …" at bounding box center [434, 236] width 395 height 59
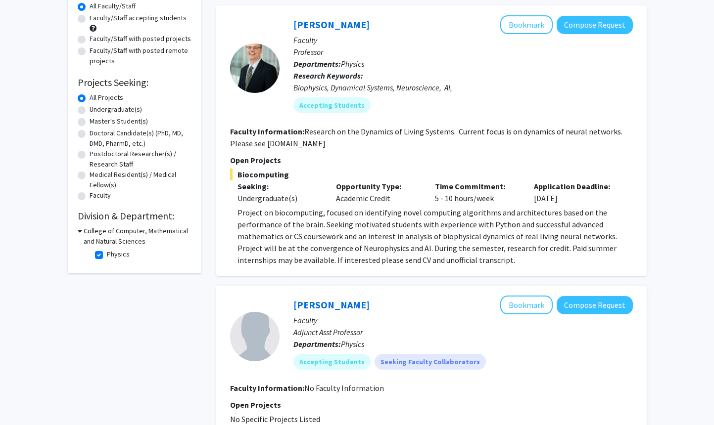
click at [370, 249] on p "Project on biocomputing, focused on identifying novel computing algorithms and …" at bounding box center [434, 236] width 395 height 59
drag, startPoint x: 306, startPoint y: 226, endPoint x: 345, endPoint y: 228, distance: 39.1
click at [345, 228] on p "Project on biocomputing, focused on identifying novel computing algorithms and …" at bounding box center [434, 236] width 395 height 59
click at [346, 228] on p "Project on biocomputing, focused on identifying novel computing algorithms and …" at bounding box center [434, 236] width 395 height 59
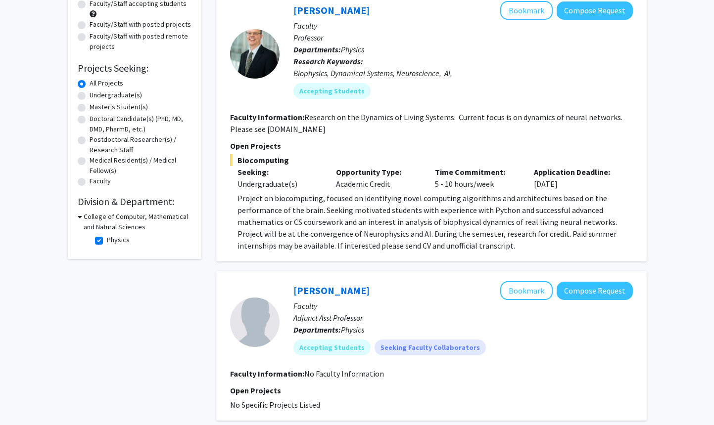
scroll to position [109, 0]
drag, startPoint x: 295, startPoint y: 221, endPoint x: 309, endPoint y: 221, distance: 13.9
click at [298, 221] on p "Project on biocomputing, focused on identifying novel computing algorithms and …" at bounding box center [434, 221] width 395 height 59
click at [368, 230] on p "Project on biocomputing, focused on identifying novel computing algorithms and …" at bounding box center [434, 221] width 395 height 59
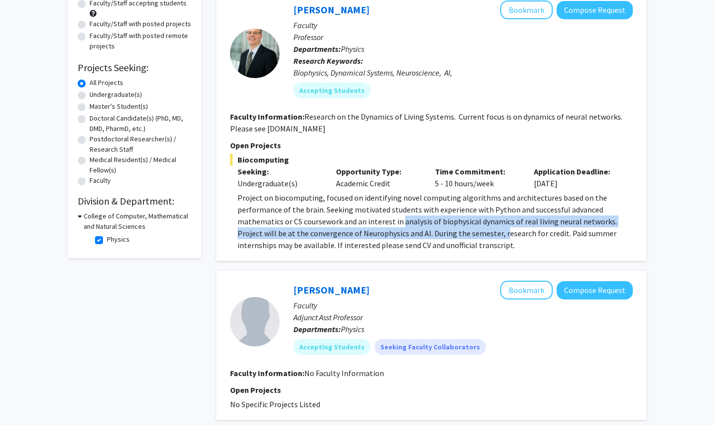
drag, startPoint x: 400, startPoint y: 220, endPoint x: 475, endPoint y: 229, distance: 75.8
click at [475, 229] on p "Project on biocomputing, focused on identifying novel computing algorithms and …" at bounding box center [434, 221] width 395 height 59
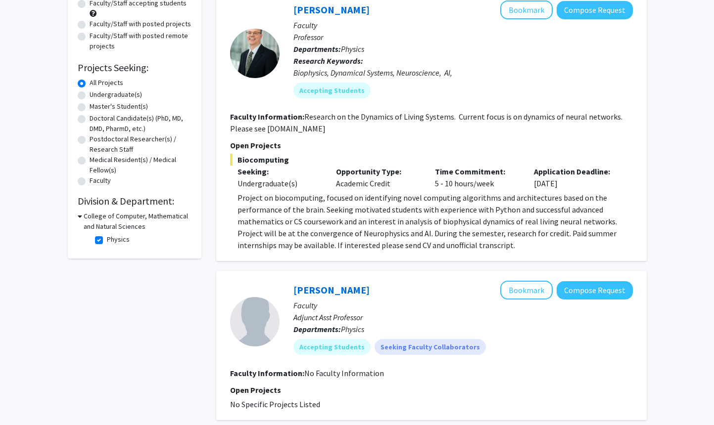
click at [475, 241] on p "Project on biocomputing, focused on identifying novel computing algorithms and …" at bounding box center [434, 221] width 395 height 59
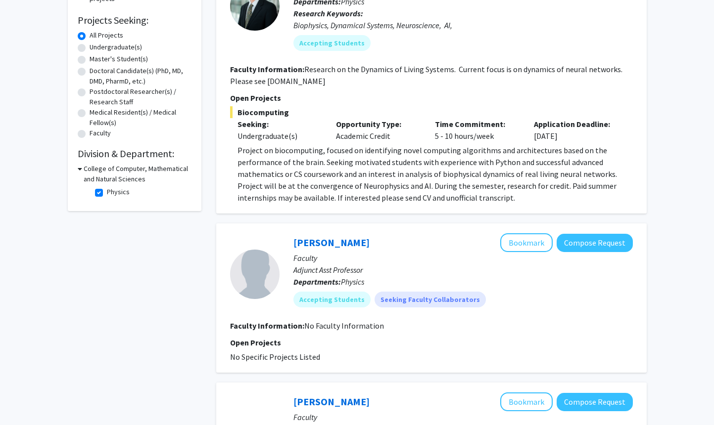
scroll to position [157, 0]
drag, startPoint x: 378, startPoint y: 200, endPoint x: 403, endPoint y: 203, distance: 25.3
click at [402, 202] on p "Project on biocomputing, focused on identifying novel computing algorithms and …" at bounding box center [434, 173] width 395 height 59
click at [403, 203] on p "Project on biocomputing, focused on identifying novel computing algorithms and …" at bounding box center [434, 173] width 395 height 59
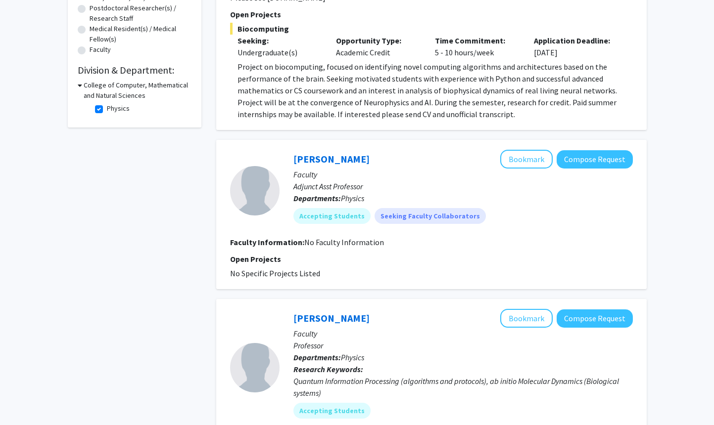
scroll to position [0, 0]
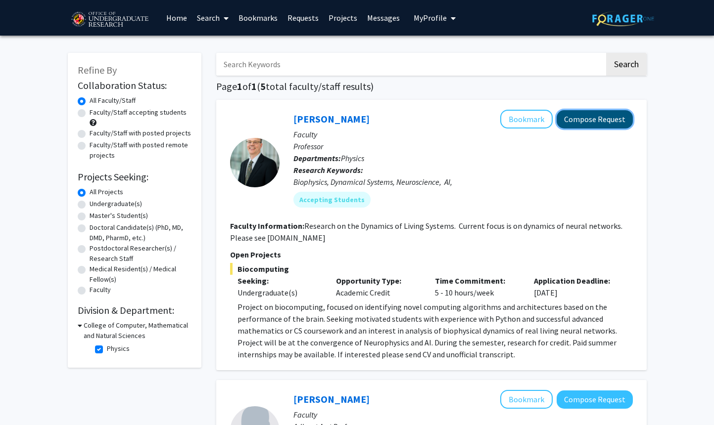
click at [599, 119] on button "Compose Request" at bounding box center [594, 119] width 76 height 18
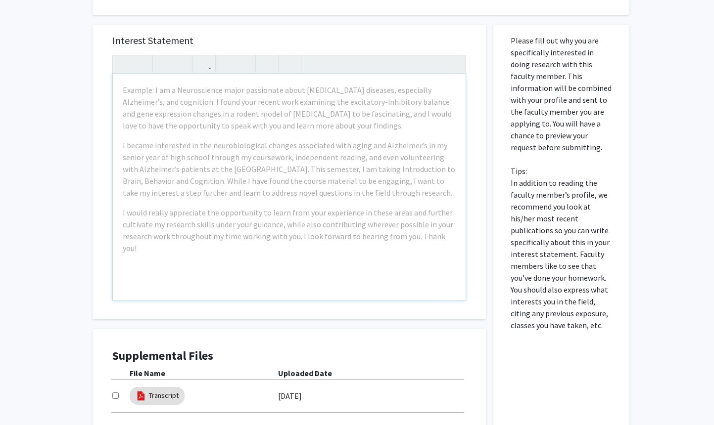
scroll to position [362, 0]
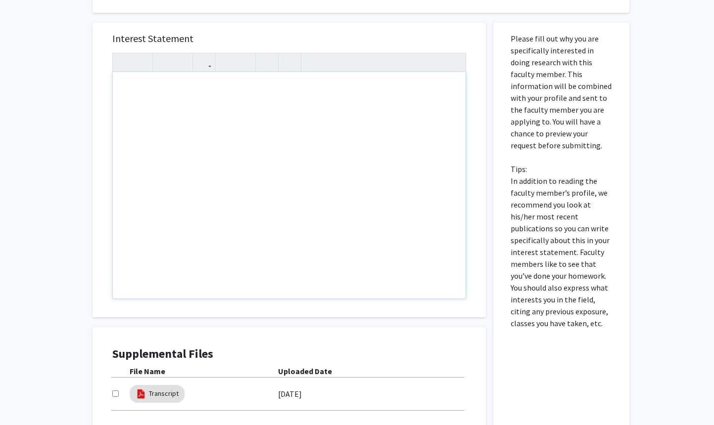
click at [570, 317] on p "Please fill out why you are specifically interested in doing research with this…" at bounding box center [560, 181] width 101 height 297
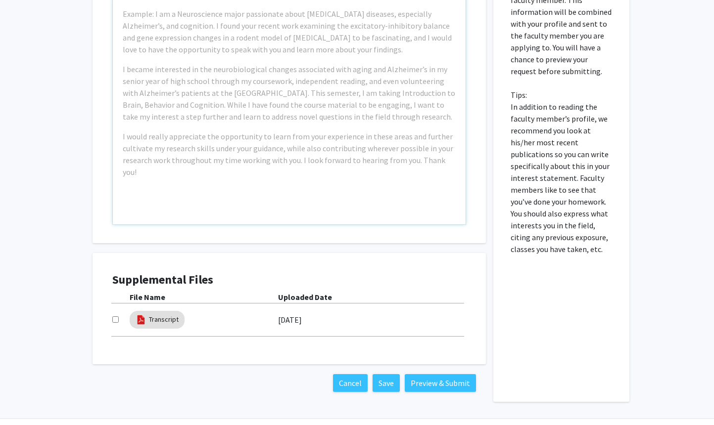
scroll to position [465, 0]
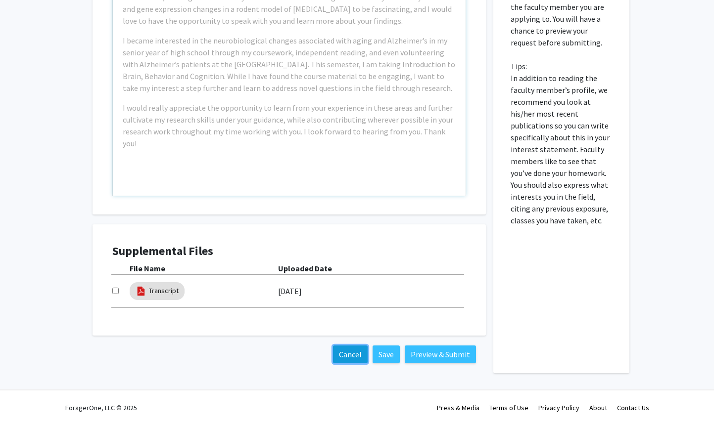
click at [342, 358] on button "Cancel" at bounding box center [350, 355] width 35 height 18
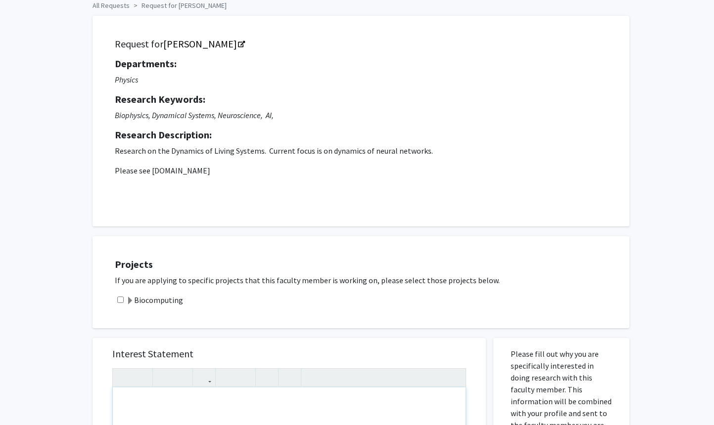
scroll to position [0, 0]
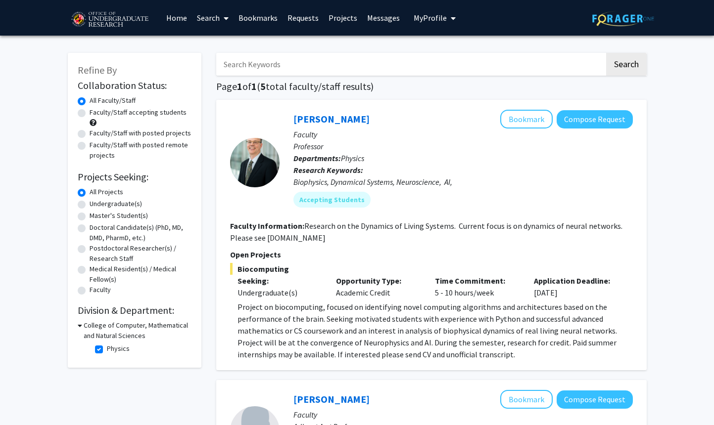
click at [93, 330] on h3 "College of Computer, Mathematical and Natural Sciences" at bounding box center [138, 331] width 108 height 21
click at [93, 330] on h3 "College of Computer, Mathematical and Natural Sciences" at bounding box center [137, 331] width 110 height 21
click at [107, 350] on label "Physics" at bounding box center [118, 349] width 23 height 10
click at [107, 350] on input "Physics" at bounding box center [110, 347] width 6 height 6
checkbox input "false"
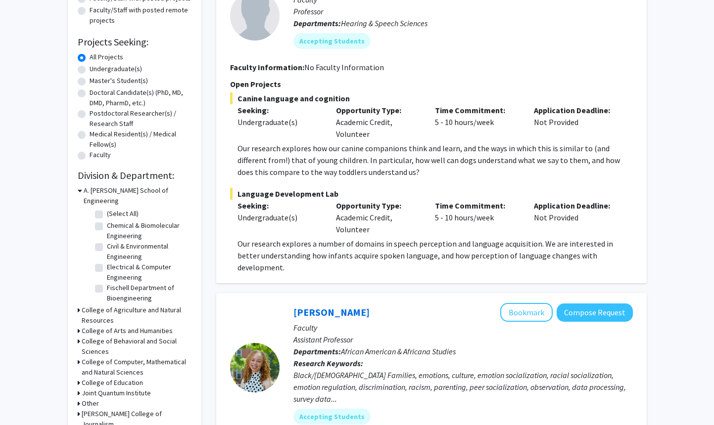
scroll to position [160, 0]
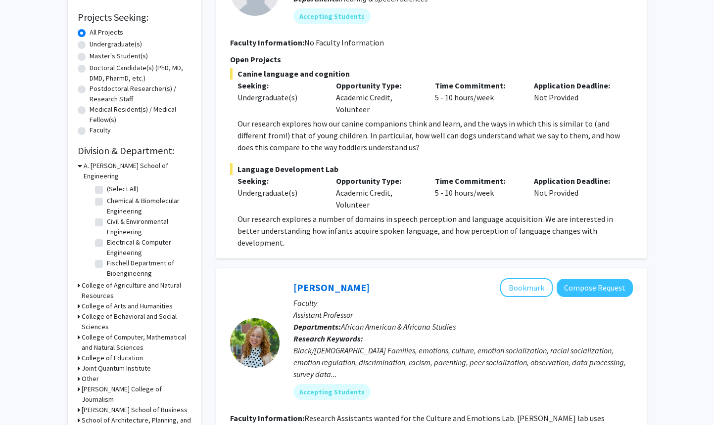
click at [113, 164] on h3 "A. James Clark School of Engineering" at bounding box center [138, 171] width 108 height 21
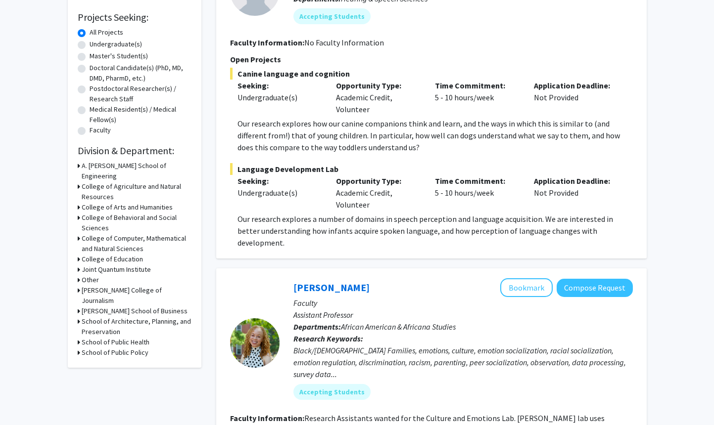
click at [107, 233] on h3 "College of Computer, Mathematical and Natural Sciences" at bounding box center [137, 243] width 110 height 21
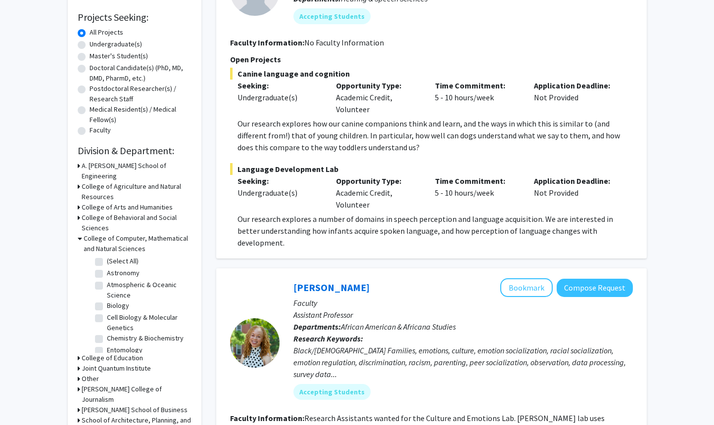
scroll to position [0, 0]
click at [107, 269] on label "Astronomy" at bounding box center [123, 274] width 33 height 10
click at [107, 269] on input "Astronomy" at bounding box center [110, 272] width 6 height 6
checkbox input "true"
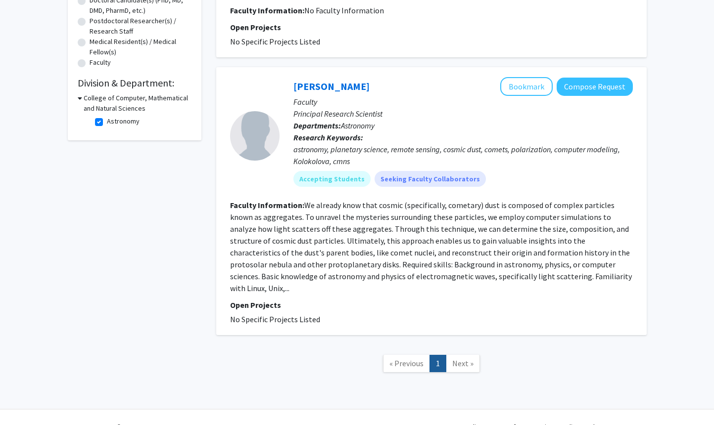
scroll to position [235, 0]
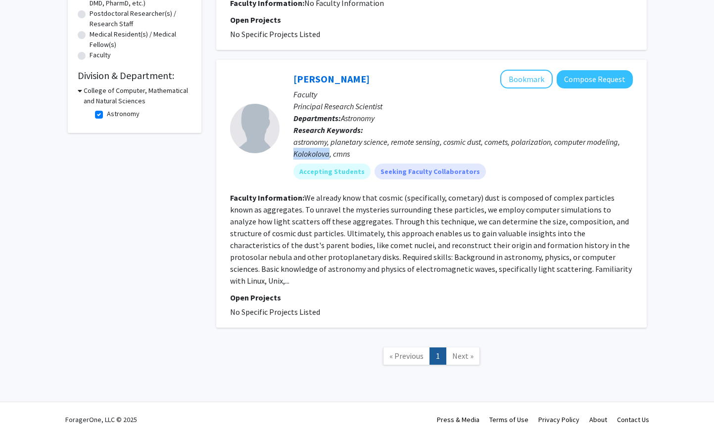
drag, startPoint x: 292, startPoint y: 155, endPoint x: 330, endPoint y: 156, distance: 38.1
click at [330, 156] on div "Ludmilla Kolokolova Bookmark Compose Request Faculty Principal Research Scienti…" at bounding box center [455, 128] width 353 height 117
copy div "Kolokolova"
click at [525, 216] on section "Faculty Information: We already know that cosmic (specifically, cometary) dust …" at bounding box center [431, 239] width 403 height 95
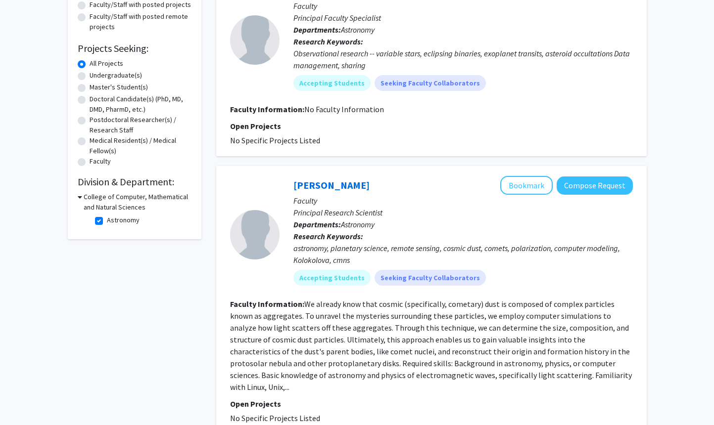
scroll to position [0, 0]
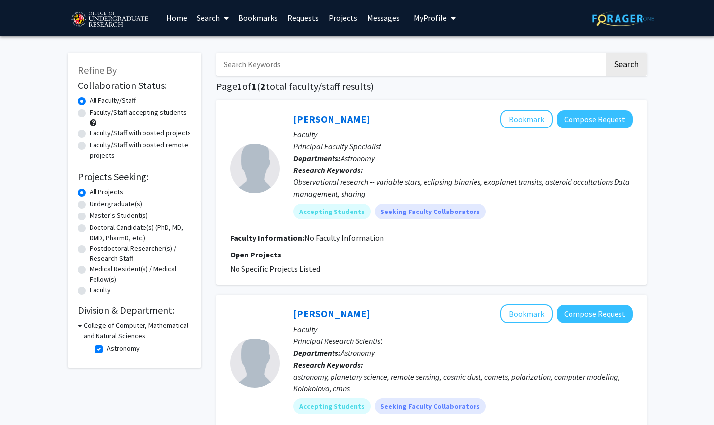
click at [104, 350] on fg-checkbox "Astronomy Astronomy" at bounding box center [142, 350] width 94 height 12
click at [107, 350] on label "Astronomy" at bounding box center [123, 349] width 33 height 10
click at [107, 350] on input "Astronomy" at bounding box center [110, 347] width 6 height 6
checkbox input "false"
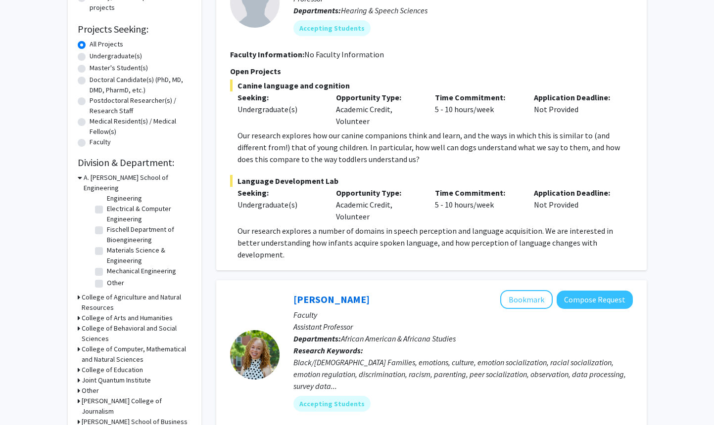
scroll to position [173, 0]
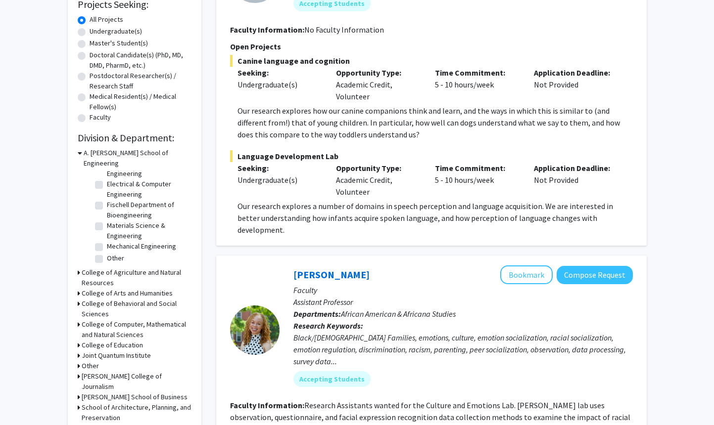
click at [105, 150] on h3 "A. James Clark School of Engineering" at bounding box center [138, 158] width 108 height 21
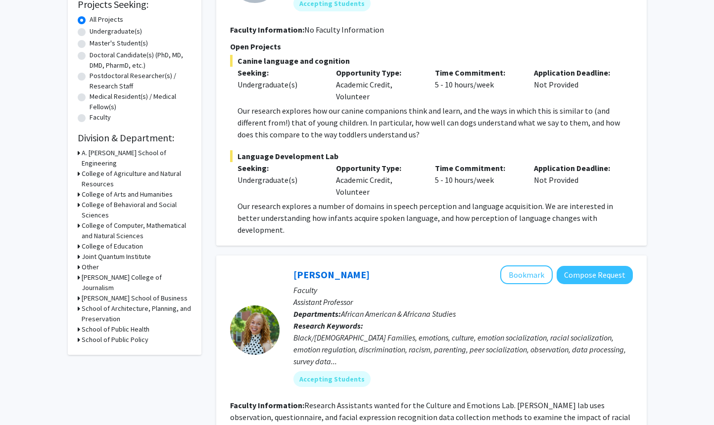
click at [106, 221] on h3 "College of Computer, Mathematical and Natural Sciences" at bounding box center [137, 231] width 110 height 21
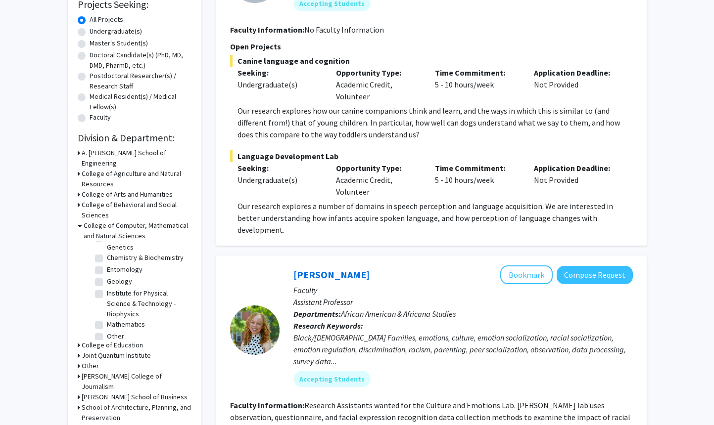
scroll to position [86, 0]
click at [107, 326] on label "Physics" at bounding box center [118, 331] width 23 height 10
click at [107, 326] on input "Physics" at bounding box center [110, 329] width 6 height 6
checkbox input "true"
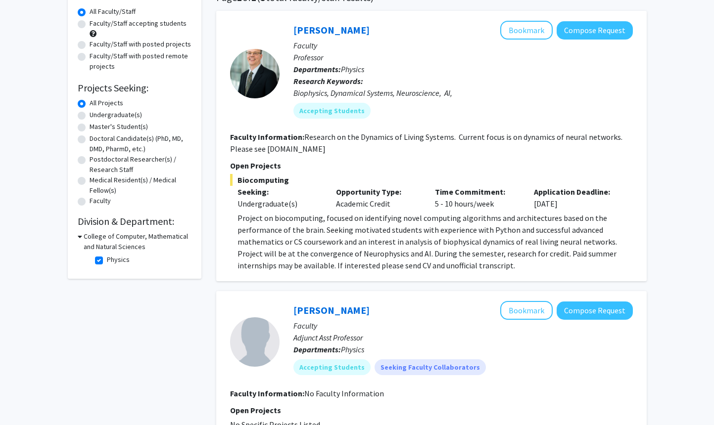
scroll to position [81, 0]
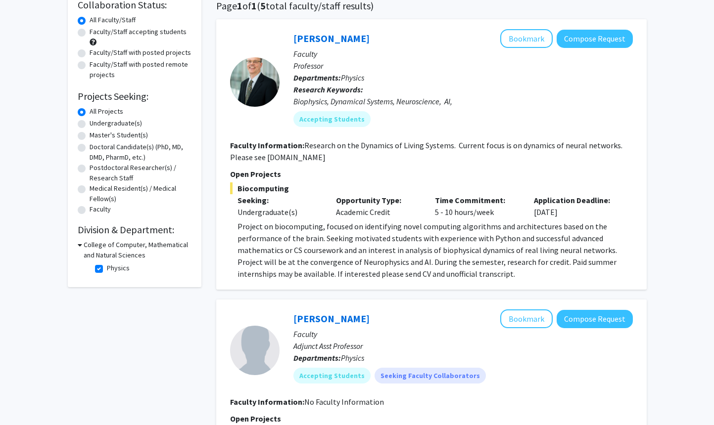
drag, startPoint x: 583, startPoint y: 214, endPoint x: 528, endPoint y: 214, distance: 54.9
click at [528, 214] on div "Application Deadline: Sep 16, 2025" at bounding box center [575, 206] width 99 height 24
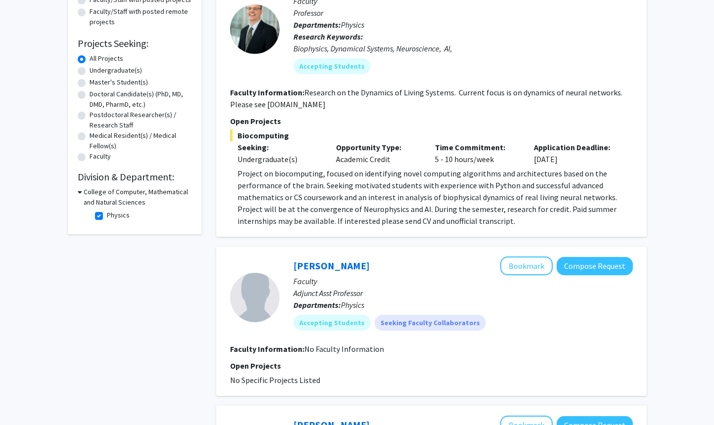
scroll to position [135, 0]
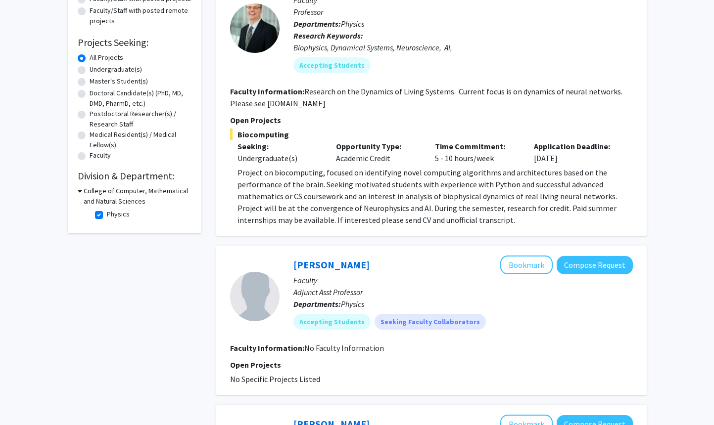
click at [328, 186] on p "Project on biocomputing, focused on identifying novel computing algorithms and …" at bounding box center [434, 196] width 395 height 59
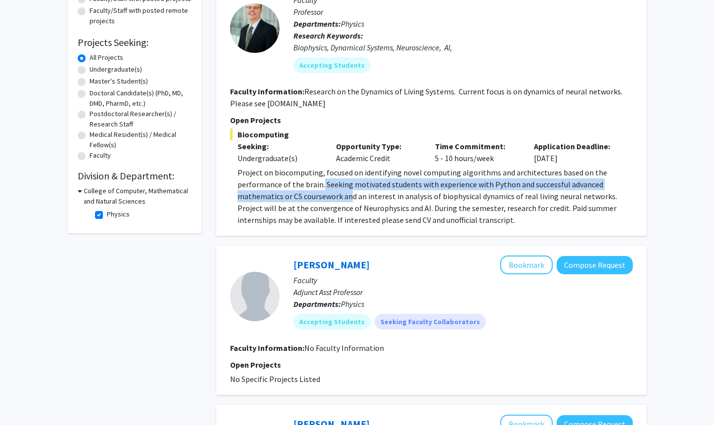
drag, startPoint x: 321, startPoint y: 186, endPoint x: 362, endPoint y: 196, distance: 42.2
click at [355, 194] on p "Project on biocomputing, focused on identifying novel computing algorithms and …" at bounding box center [434, 196] width 395 height 59
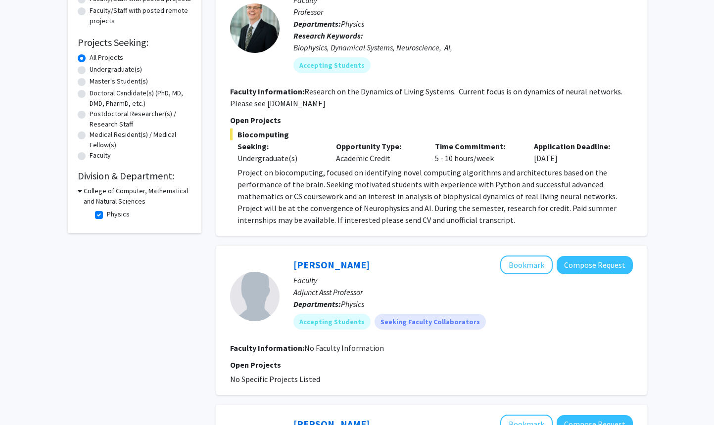
click at [413, 195] on p "Project on biocomputing, focused on identifying novel computing algorithms and …" at bounding box center [434, 196] width 395 height 59
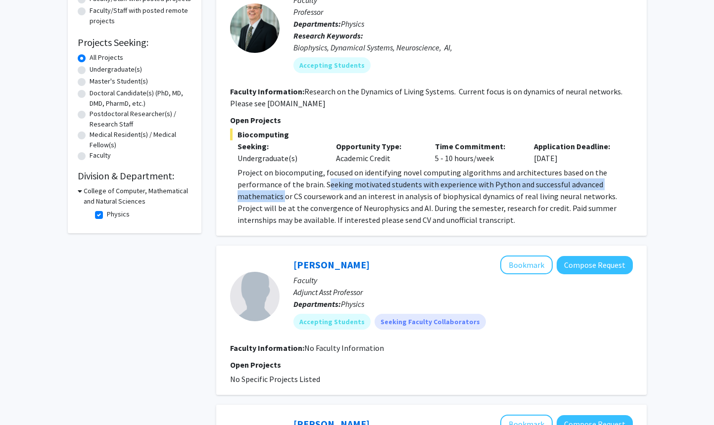
drag, startPoint x: 326, startPoint y: 185, endPoint x: 282, endPoint y: 199, distance: 46.3
click at [282, 199] on p "Project on biocomputing, focused on identifying novel computing algorithms and …" at bounding box center [434, 196] width 395 height 59
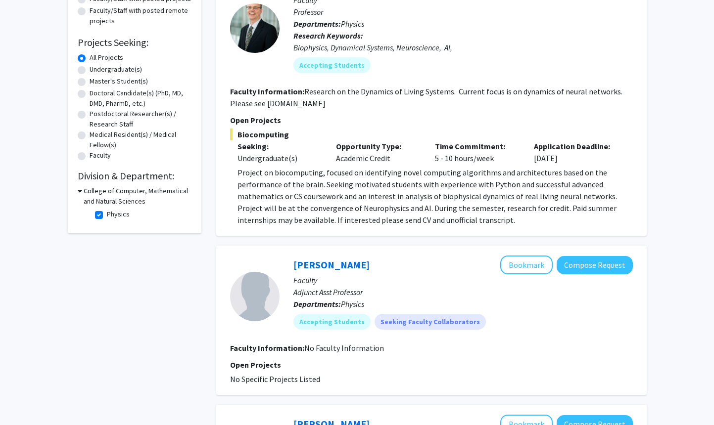
click at [317, 201] on p "Project on biocomputing, focused on identifying novel computing algorithms and …" at bounding box center [434, 196] width 395 height 59
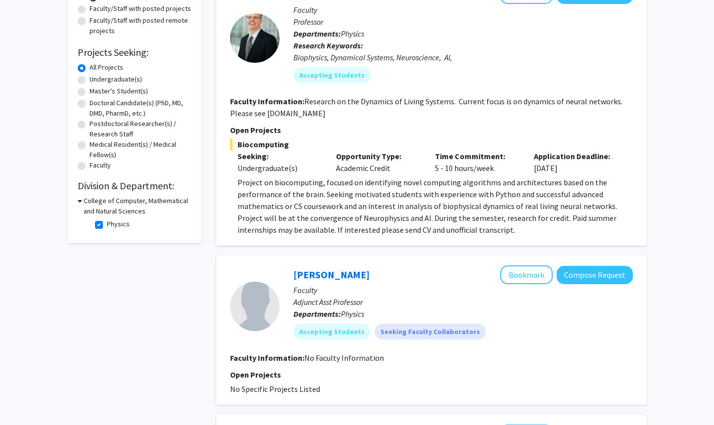
scroll to position [124, 0]
click at [398, 225] on p "Project on biocomputing, focused on identifying novel computing algorithms and …" at bounding box center [434, 206] width 395 height 59
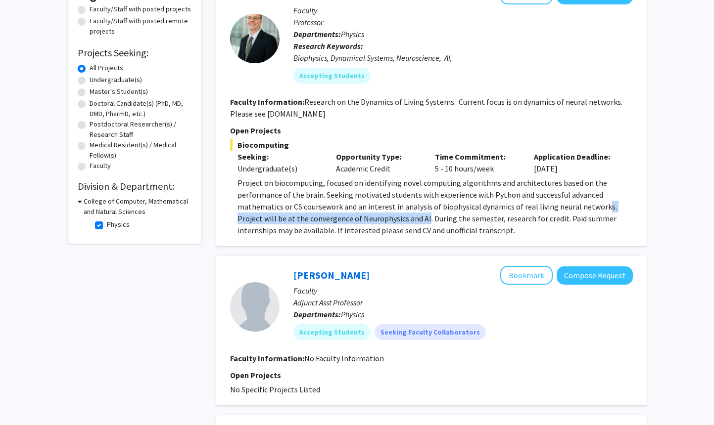
drag, startPoint x: 399, startPoint y: 217, endPoint x: 600, endPoint y: 208, distance: 201.5
click at [600, 208] on p "Project on biocomputing, focused on identifying novel computing algorithms and …" at bounding box center [434, 206] width 395 height 59
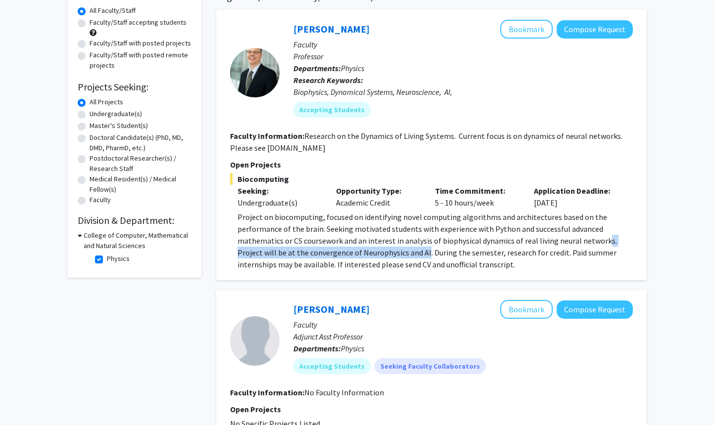
scroll to position [85, 0]
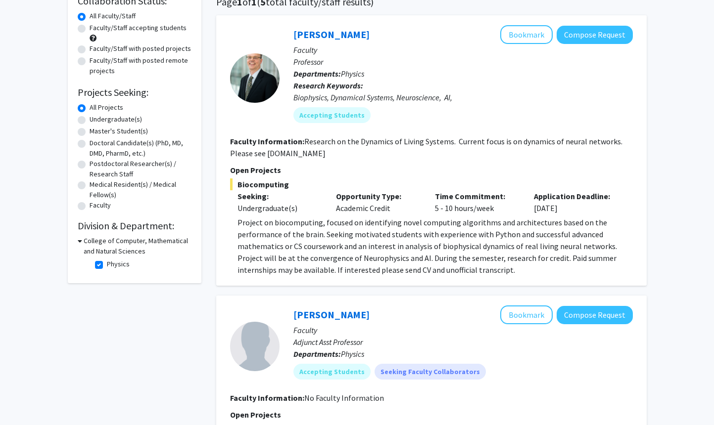
click at [533, 282] on div "Wolfgang Losert Bookmark Compose Request Faculty Professor Departments: Physics…" at bounding box center [431, 150] width 430 height 271
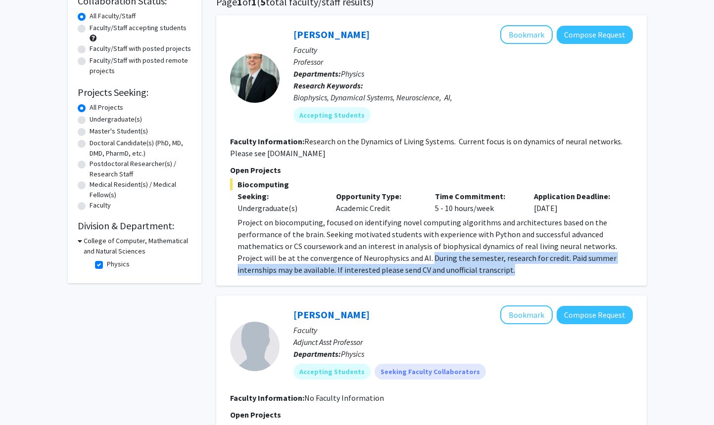
drag, startPoint x: 405, startPoint y: 258, endPoint x: 488, endPoint y: 270, distance: 83.4
click at [488, 270] on p "Project on biocomputing, focused on identifying novel computing algorithms and …" at bounding box center [434, 246] width 395 height 59
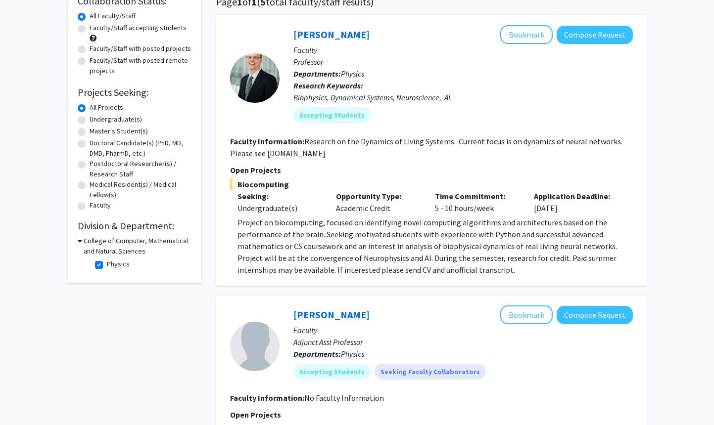
click at [488, 270] on p "Project on biocomputing, focused on identifying novel computing algorithms and …" at bounding box center [434, 246] width 395 height 59
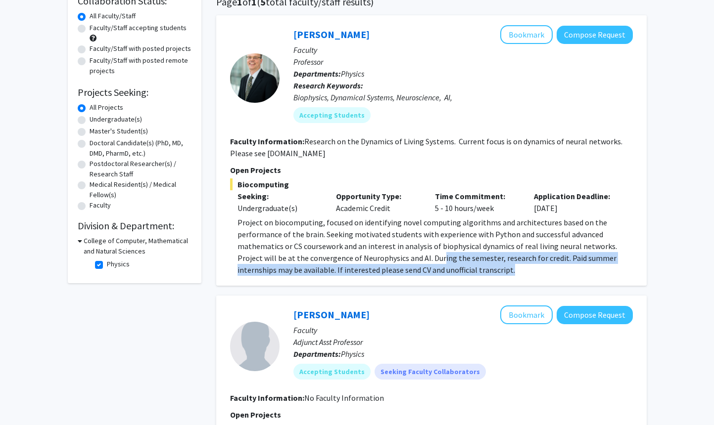
drag, startPoint x: 488, startPoint y: 270, endPoint x: 416, endPoint y: 257, distance: 73.4
click at [416, 257] on p "Project on biocomputing, focused on identifying novel computing algorithms and …" at bounding box center [434, 246] width 395 height 59
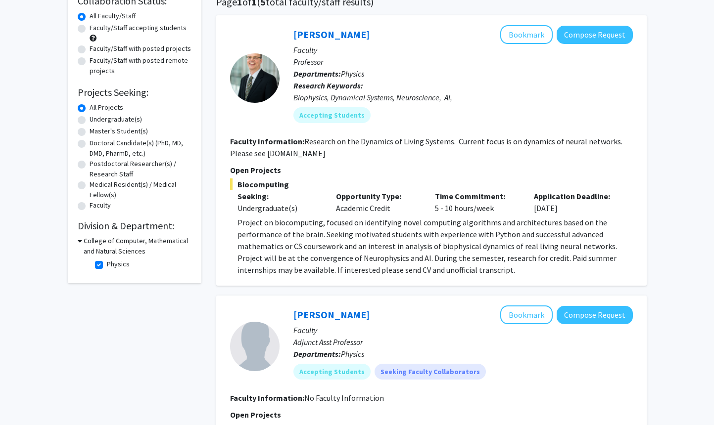
click at [416, 257] on p "Project on biocomputing, focused on identifying novel computing algorithms and …" at bounding box center [434, 246] width 395 height 59
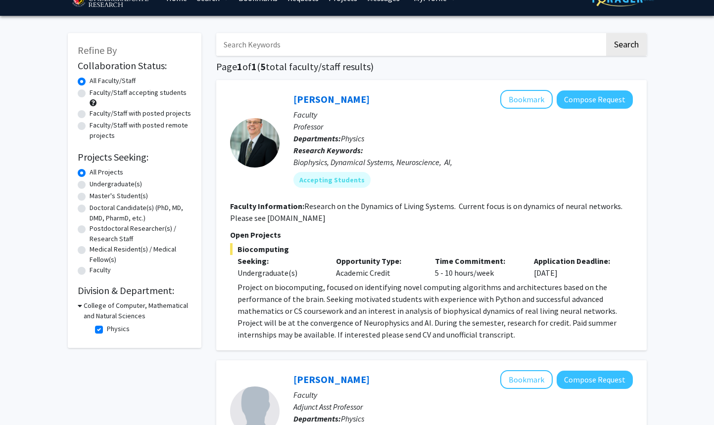
scroll to position [0, 0]
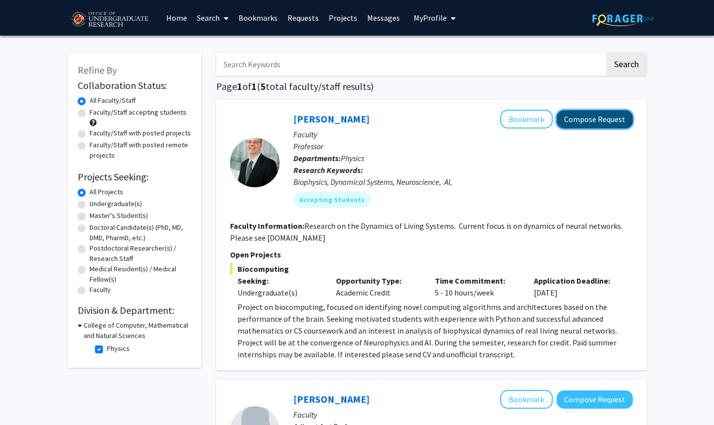
click at [581, 121] on button "Compose Request" at bounding box center [594, 119] width 76 height 18
click at [592, 122] on button "Compose Request" at bounding box center [594, 119] width 76 height 18
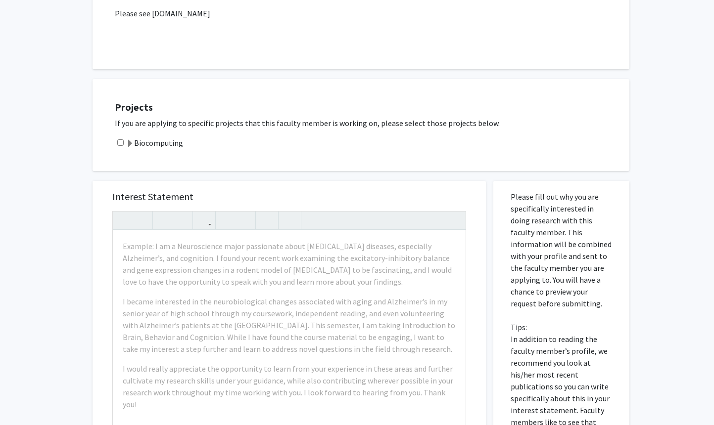
scroll to position [252, 0]
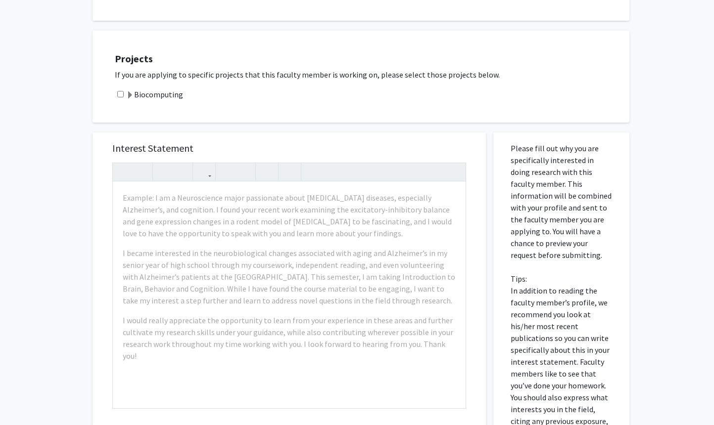
click at [121, 95] on input "checkbox" at bounding box center [120, 94] width 6 height 6
checkbox input "true"
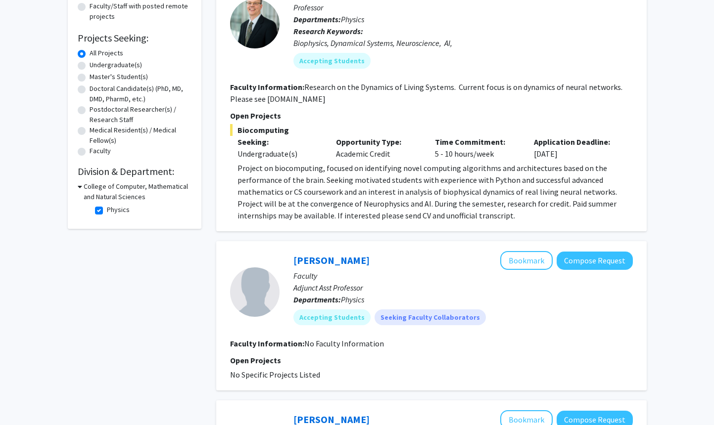
scroll to position [156, 0]
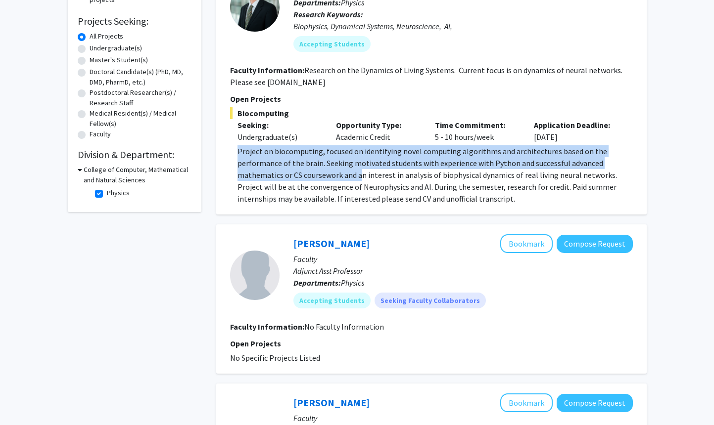
drag, startPoint x: 239, startPoint y: 152, endPoint x: 361, endPoint y: 178, distance: 123.9
click at [361, 178] on p "Project on biocomputing, focused on identifying novel computing algorithms and …" at bounding box center [434, 174] width 395 height 59
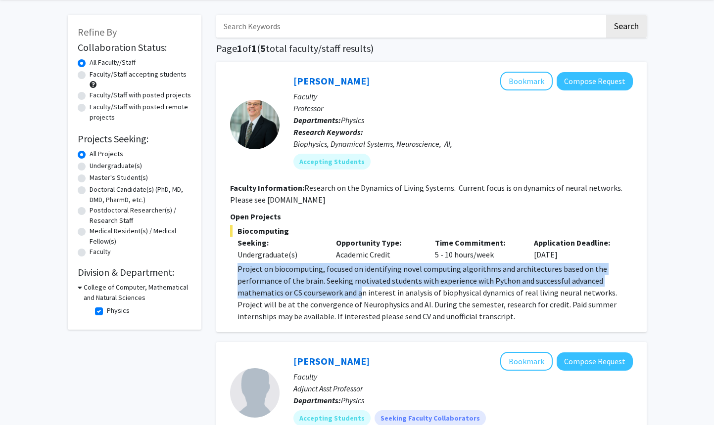
scroll to position [18, 0]
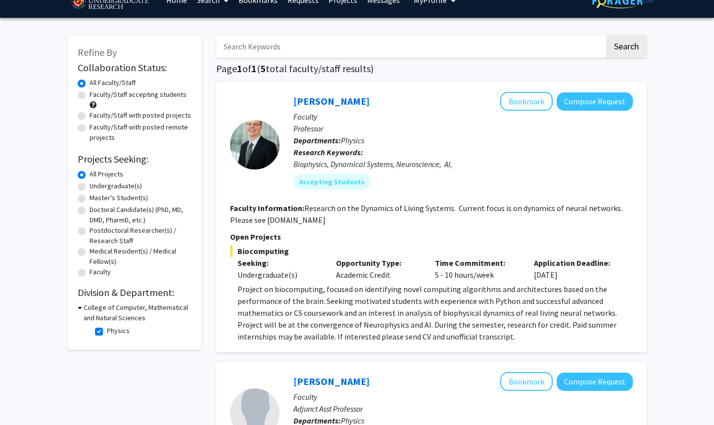
click at [348, 213] on fg-read-more "Research on the Dynamics of Living Systems. Current focus is on dynamics of neu…" at bounding box center [426, 214] width 392 height 22
drag, startPoint x: 330, startPoint y: 220, endPoint x: 266, endPoint y: 221, distance: 64.3
click at [266, 221] on section "Faculty Information: Research on the Dynamics of Living Systems. Current focus …" at bounding box center [431, 214] width 403 height 24
copy fg-read-more "[DOMAIN_NAME]"
drag, startPoint x: 454, startPoint y: 209, endPoint x: 581, endPoint y: 222, distance: 127.8
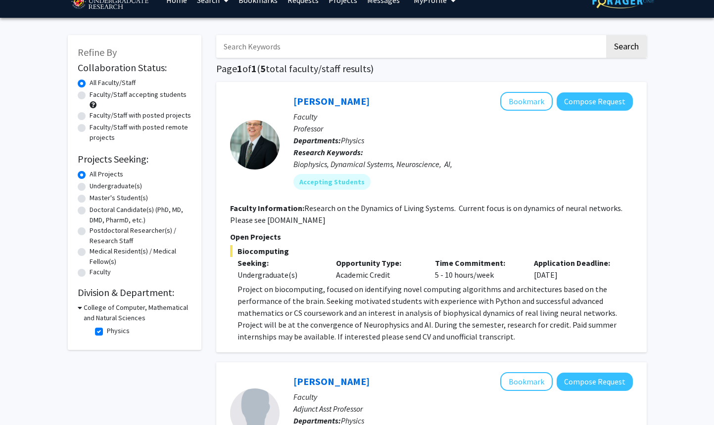
click at [581, 222] on section "Faculty Information: Research on the Dynamics of Living Systems. Current focus …" at bounding box center [431, 214] width 403 height 24
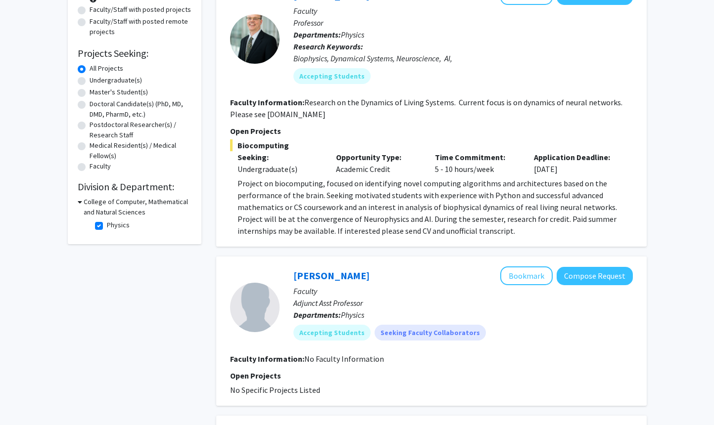
scroll to position [125, 0]
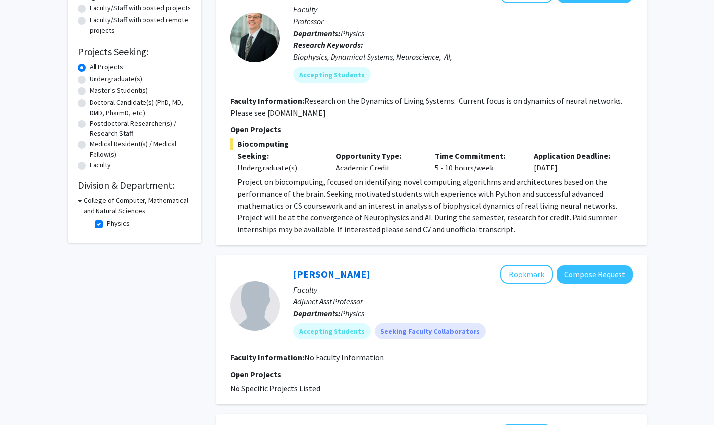
drag, startPoint x: 454, startPoint y: 99, endPoint x: 324, endPoint y: 112, distance: 130.2
click at [324, 112] on fg-read-more "Research on the Dynamics of Living Systems. Current focus is on dynamics of neu…" at bounding box center [426, 107] width 392 height 22
click at [329, 112] on section "Faculty Information: Research on the Dynamics of Living Systems. Current focus …" at bounding box center [431, 107] width 403 height 24
drag, startPoint x: 455, startPoint y: 102, endPoint x: 477, endPoint y: 117, distance: 26.9
click at [477, 117] on section "Faculty Information: Research on the Dynamics of Living Systems. Current focus …" at bounding box center [431, 107] width 403 height 24
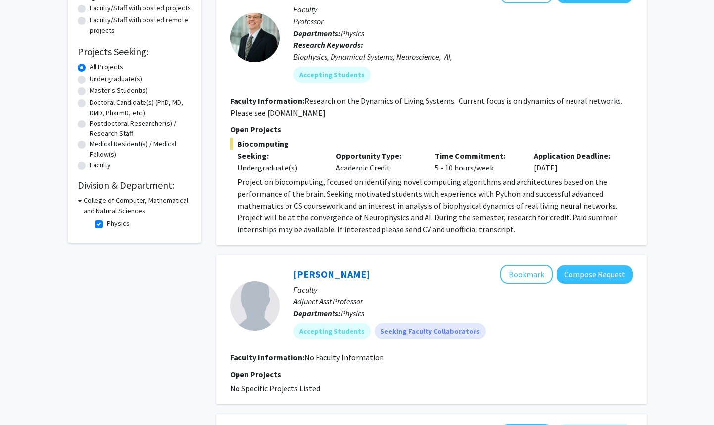
click at [477, 117] on section "Faculty Information: Research on the Dynamics of Living Systems. Current focus …" at bounding box center [431, 107] width 403 height 24
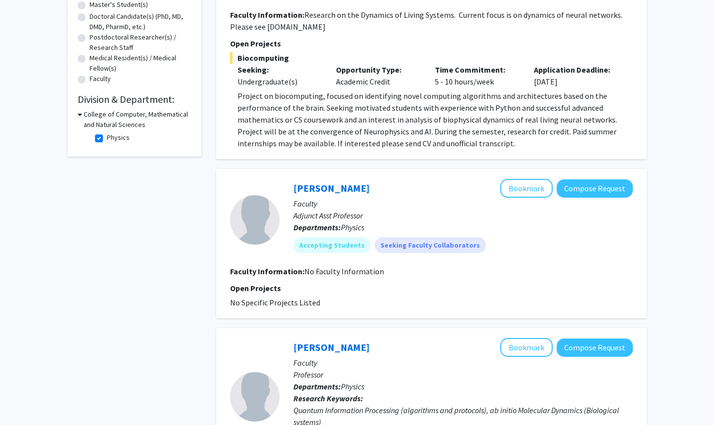
scroll to position [212, 0]
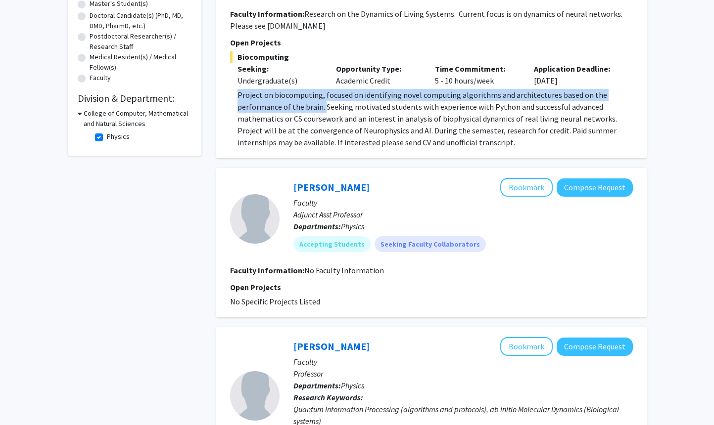
drag, startPoint x: 236, startPoint y: 95, endPoint x: 323, endPoint y: 106, distance: 86.7
click at [323, 106] on fg-read-more "Project on biocomputing, focused on identifying novel computing algorithms and …" at bounding box center [431, 118] width 403 height 59
click at [323, 106] on p "Project on biocomputing, focused on identifying novel computing algorithms and …" at bounding box center [434, 118] width 395 height 59
drag, startPoint x: 321, startPoint y: 107, endPoint x: 235, endPoint y: 90, distance: 86.7
click at [237, 90] on div "Project on biocomputing, focused on identifying novel computing algorithms and …" at bounding box center [434, 118] width 395 height 59
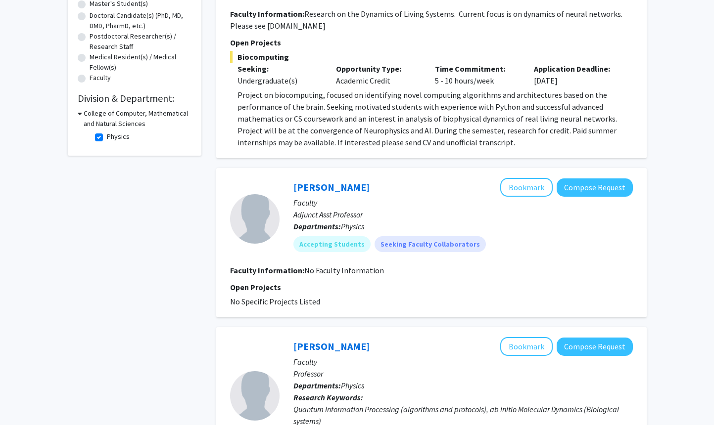
click at [261, 119] on p "Project on biocomputing, focused on identifying novel computing algorithms and …" at bounding box center [434, 118] width 395 height 59
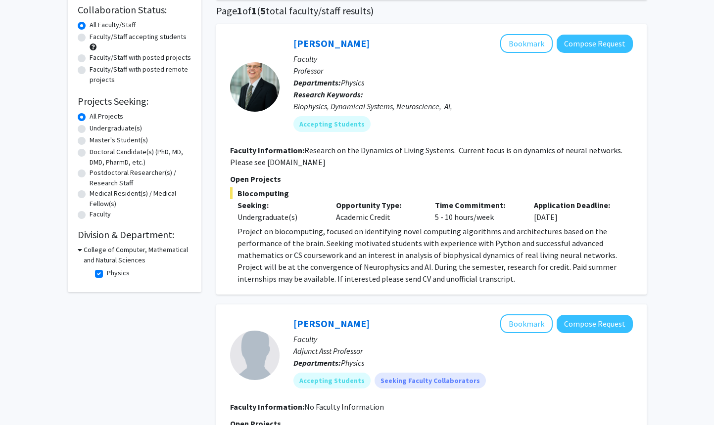
scroll to position [73, 0]
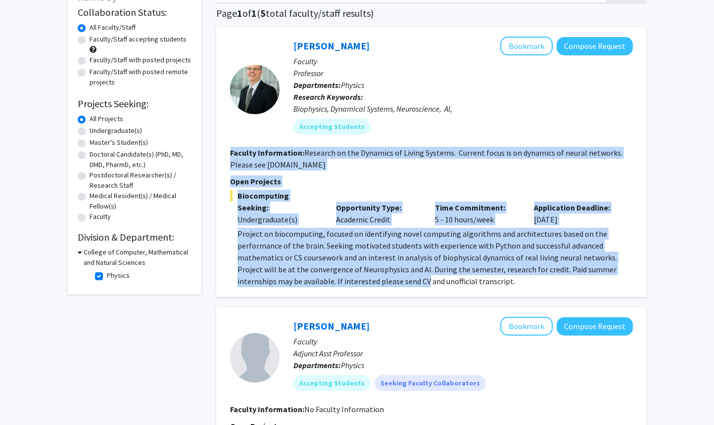
drag, startPoint x: 229, startPoint y: 153, endPoint x: 387, endPoint y: 279, distance: 201.7
click at [387, 279] on div "Wolfgang Losert Bookmark Compose Request Faculty Professor Departments: Physics…" at bounding box center [431, 162] width 430 height 271
click at [387, 279] on p "Project on biocomputing, focused on identifying novel computing algorithms and …" at bounding box center [434, 257] width 395 height 59
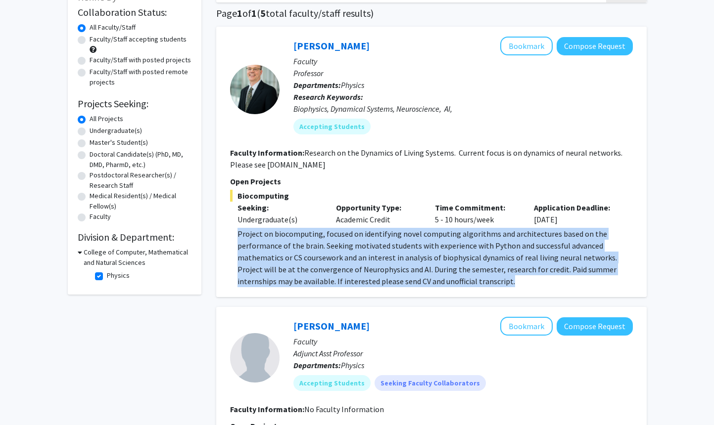
drag, startPoint x: 481, startPoint y: 282, endPoint x: 236, endPoint y: 228, distance: 250.3
click at [237, 228] on div "Project on biocomputing, focused on identifying novel computing algorithms and …" at bounding box center [434, 257] width 395 height 59
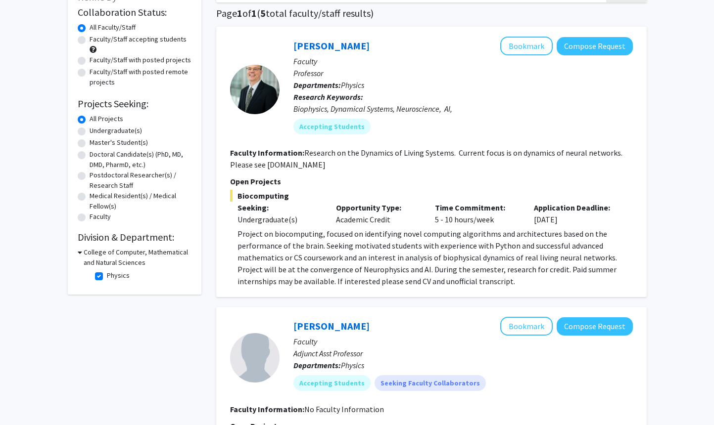
click at [237, 234] on fg-read-more "Project on biocomputing, focused on identifying novel computing algorithms and …" at bounding box center [431, 257] width 403 height 59
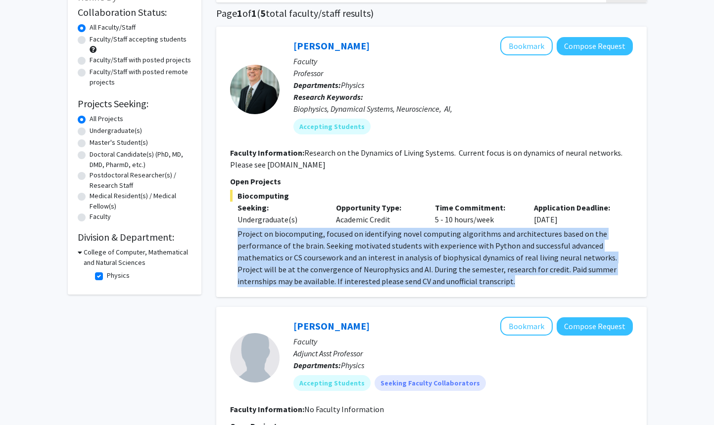
drag, startPoint x: 239, startPoint y: 232, endPoint x: 586, endPoint y: 282, distance: 350.3
click at [586, 282] on p "Project on biocomputing, focused on identifying novel computing algorithms and …" at bounding box center [434, 257] width 395 height 59
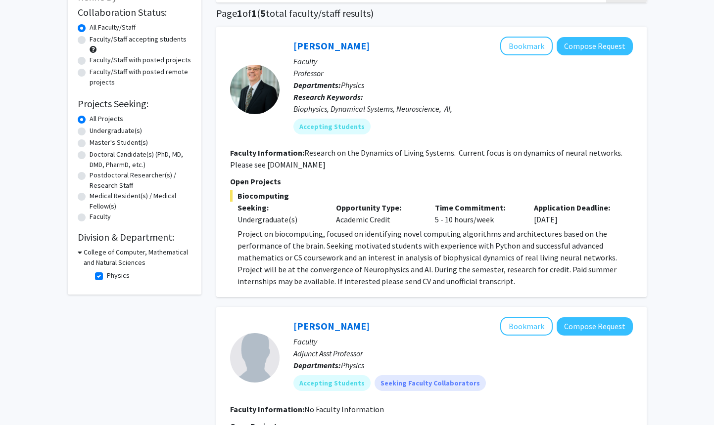
click at [586, 282] on p "Project on biocomputing, focused on identifying novel computing algorithms and …" at bounding box center [434, 257] width 395 height 59
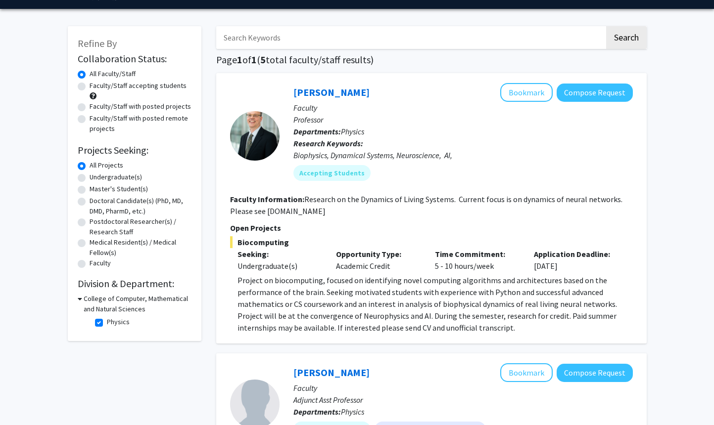
scroll to position [29, 0]
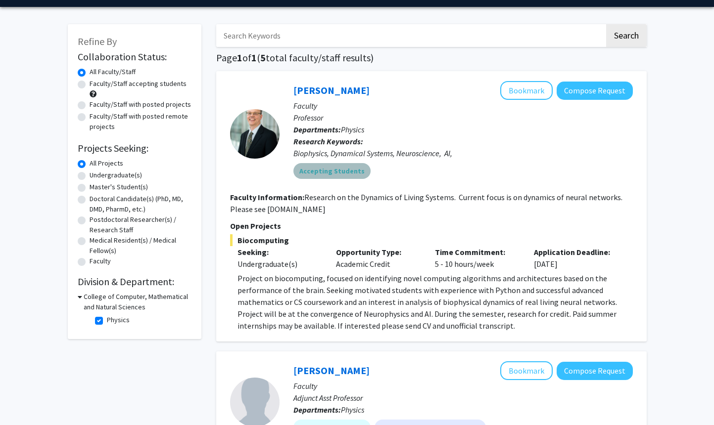
click at [335, 171] on mat-chip "Accepting Students" at bounding box center [331, 171] width 77 height 16
click at [340, 93] on link "[PERSON_NAME]" at bounding box center [331, 90] width 76 height 12
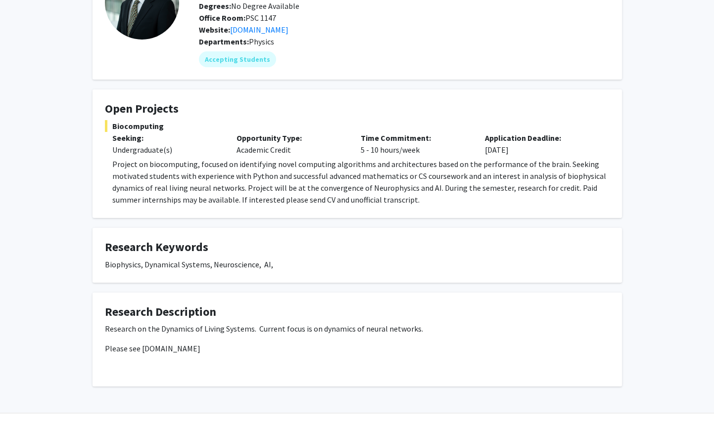
scroll to position [114, 0]
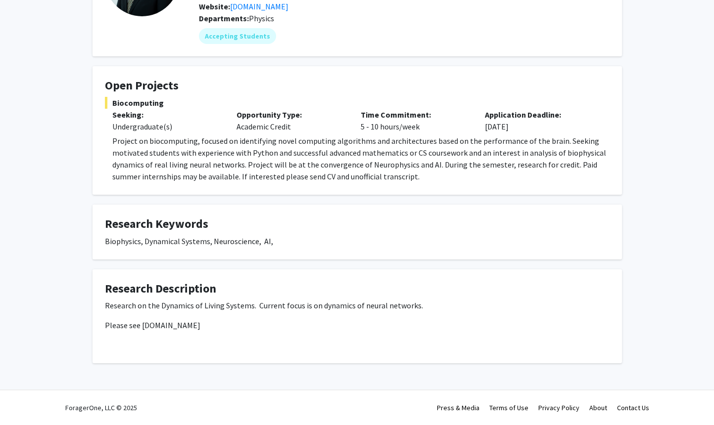
drag, startPoint x: 141, startPoint y: 326, endPoint x: 262, endPoint y: 330, distance: 120.8
click at [262, 330] on p "Please see [DOMAIN_NAME]" at bounding box center [357, 326] width 505 height 12
copy p "[DOMAIN_NAME]"
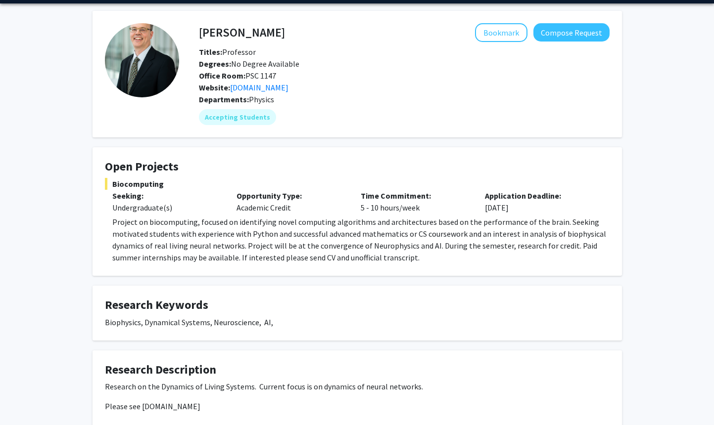
scroll to position [16, 0]
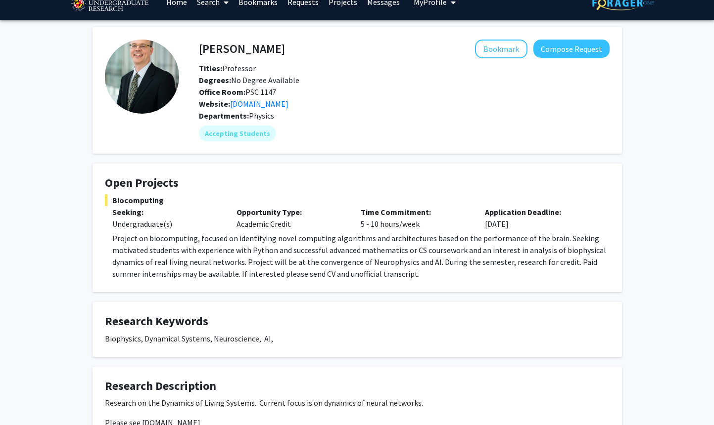
click at [126, 62] on img at bounding box center [142, 77] width 74 height 74
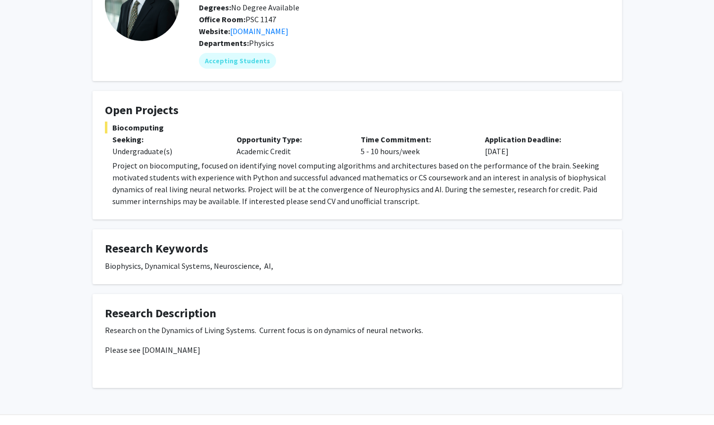
scroll to position [101, 0]
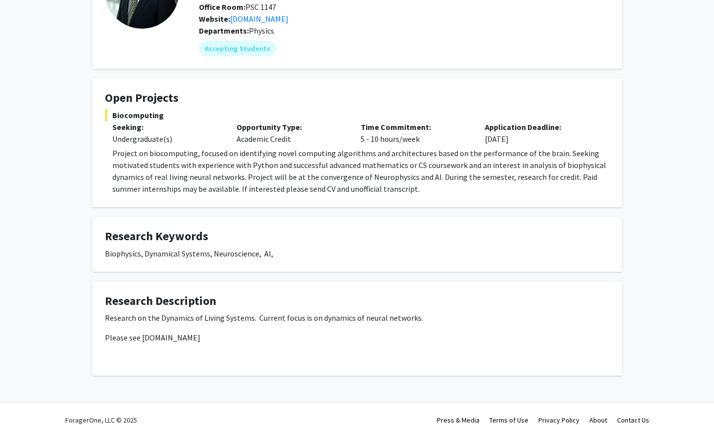
click at [119, 160] on p "Project on biocomputing, focused on identifying novel computing algorithms and …" at bounding box center [360, 170] width 497 height 47
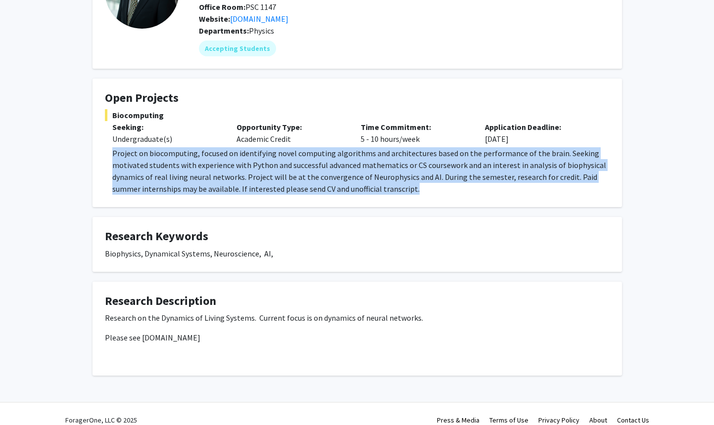
drag, startPoint x: 114, startPoint y: 154, endPoint x: 413, endPoint y: 187, distance: 300.7
click at [413, 187] on p "Project on biocomputing, focused on identifying novel computing algorithms and …" at bounding box center [360, 170] width 497 height 47
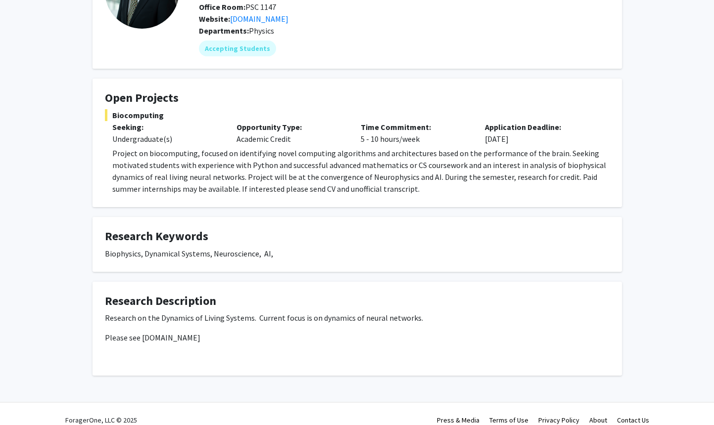
click at [413, 187] on p "Project on biocomputing, focused on identifying novel computing algorithms and …" at bounding box center [360, 170] width 497 height 47
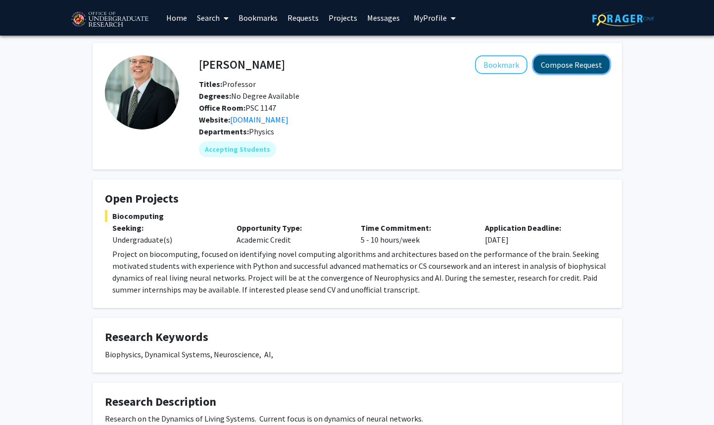
click at [551, 60] on button "Compose Request" at bounding box center [571, 64] width 76 height 18
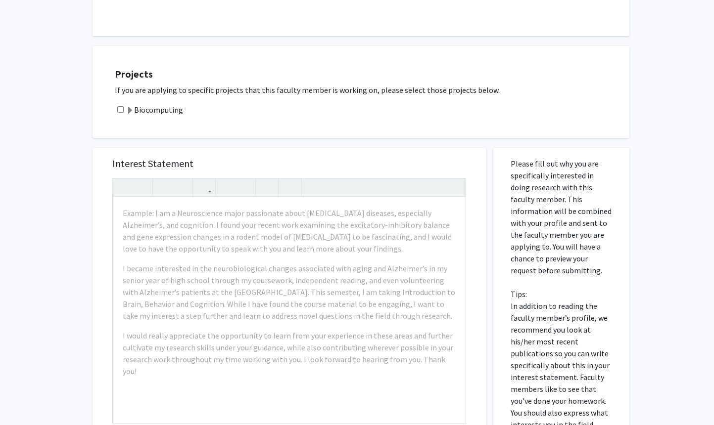
scroll to position [245, 0]
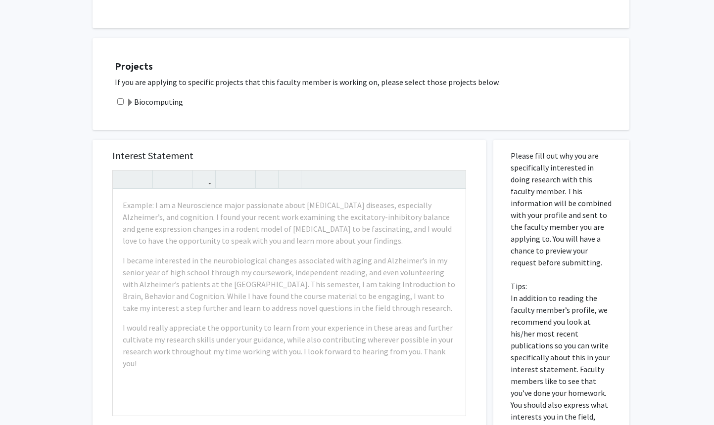
click at [119, 100] on input "checkbox" at bounding box center [120, 101] width 6 height 6
checkbox input "true"
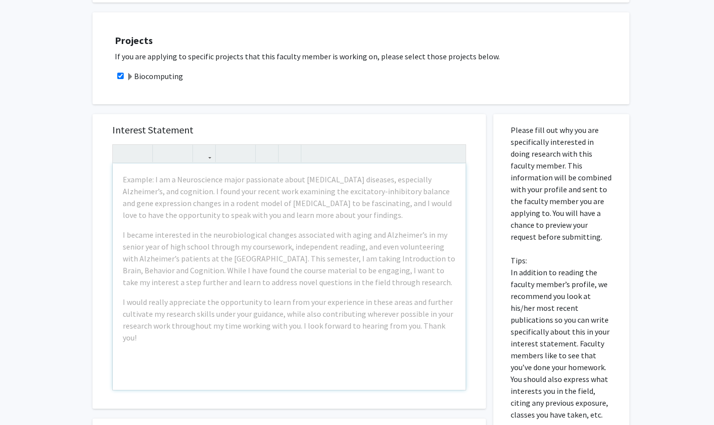
scroll to position [284, 0]
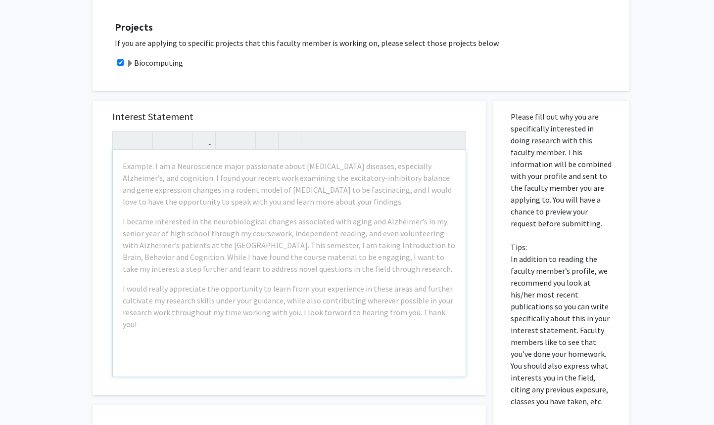
click at [400, 212] on div "Example: I am a Neuroscience major passionate about neurodegenerative diseases,…" at bounding box center [289, 263] width 353 height 227
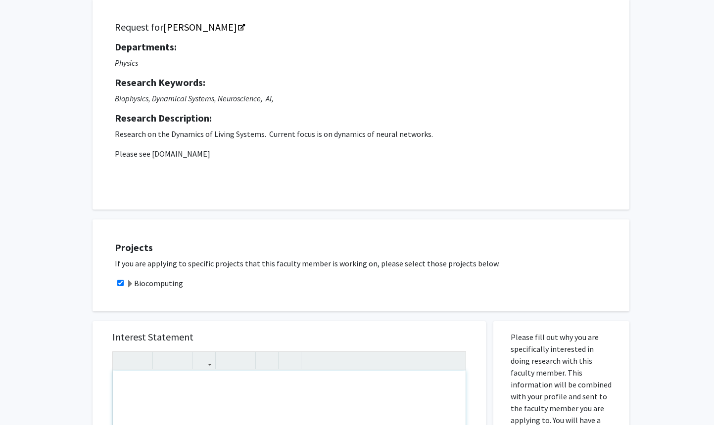
scroll to position [0, 0]
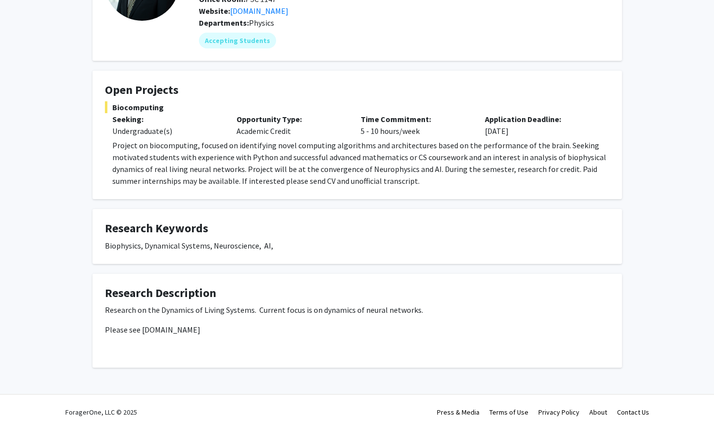
scroll to position [114, 0]
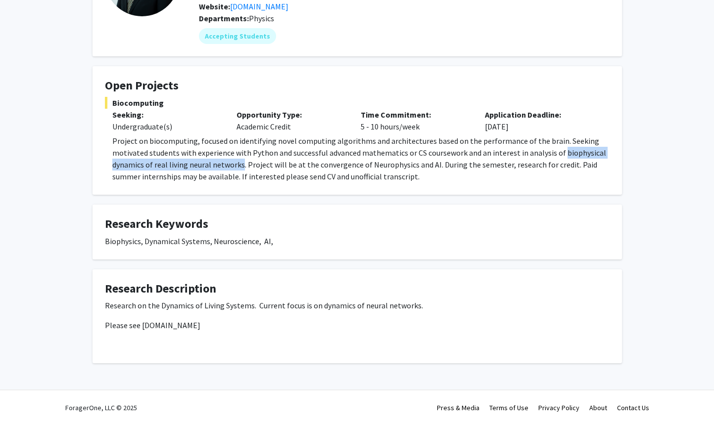
drag, startPoint x: 556, startPoint y: 152, endPoint x: 242, endPoint y: 164, distance: 314.8
click at [242, 164] on p "Project on biocomputing, focused on identifying novel computing algorithms and …" at bounding box center [360, 158] width 497 height 47
copy p "biophysical dynamics of real living neural networks"
click at [448, 180] on p "Project on biocomputing, focused on identifying novel computing algorithms and …" at bounding box center [360, 158] width 497 height 47
click at [432, 176] on p "Project on biocomputing, focused on identifying novel computing algorithms and …" at bounding box center [360, 158] width 497 height 47
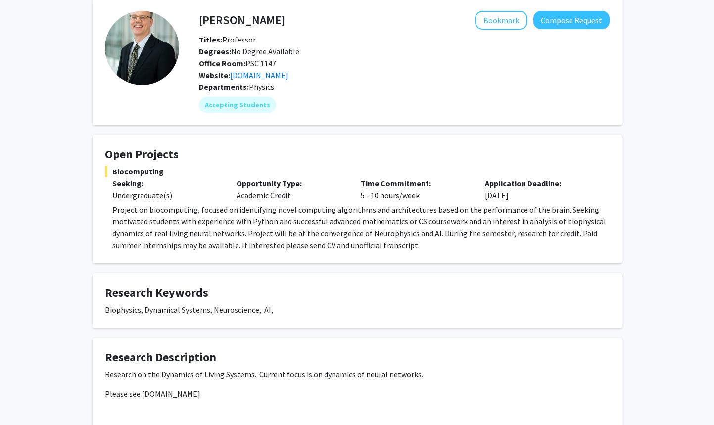
scroll to position [50, 0]
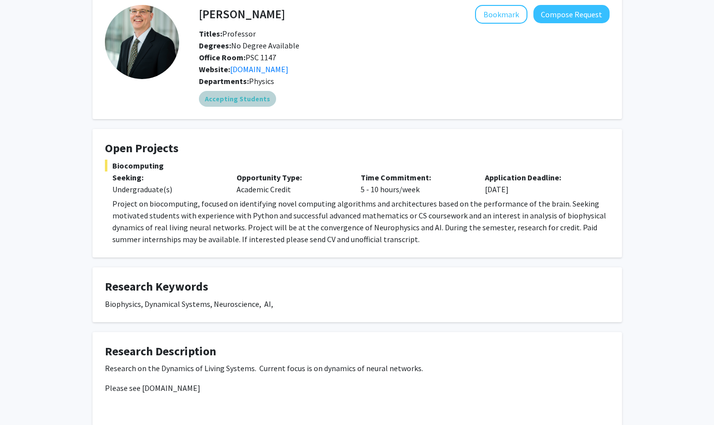
click at [209, 96] on mat-chip "Accepting Students" at bounding box center [237, 99] width 77 height 16
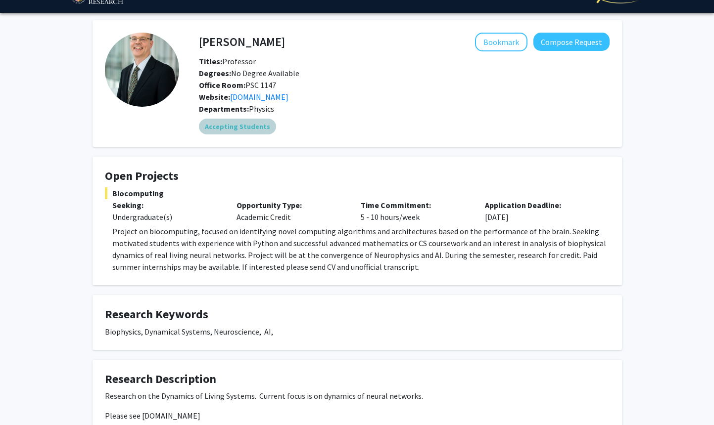
scroll to position [0, 0]
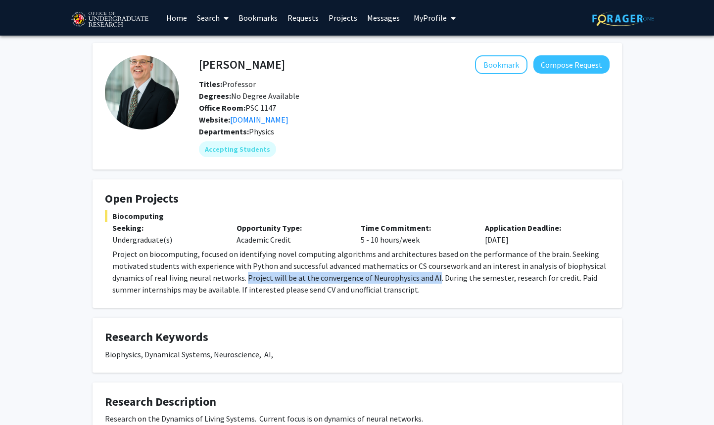
drag, startPoint x: 246, startPoint y: 280, endPoint x: 431, endPoint y: 280, distance: 185.0
click at [431, 280] on p "Project on biocomputing, focused on identifying novel computing algorithms and …" at bounding box center [360, 271] width 497 height 47
copy p "Project will be at the convergence of Neurophysics and AI"
click at [441, 291] on p "Project on biocomputing, focused on identifying novel computing algorithms and …" at bounding box center [360, 271] width 497 height 47
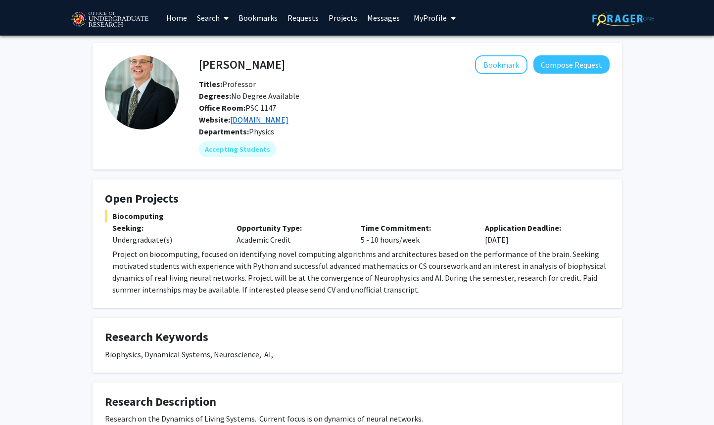
click at [257, 119] on link "[DOMAIN_NAME]" at bounding box center [259, 120] width 58 height 10
